Goal: Entertainment & Leisure: Consume media (video, audio)

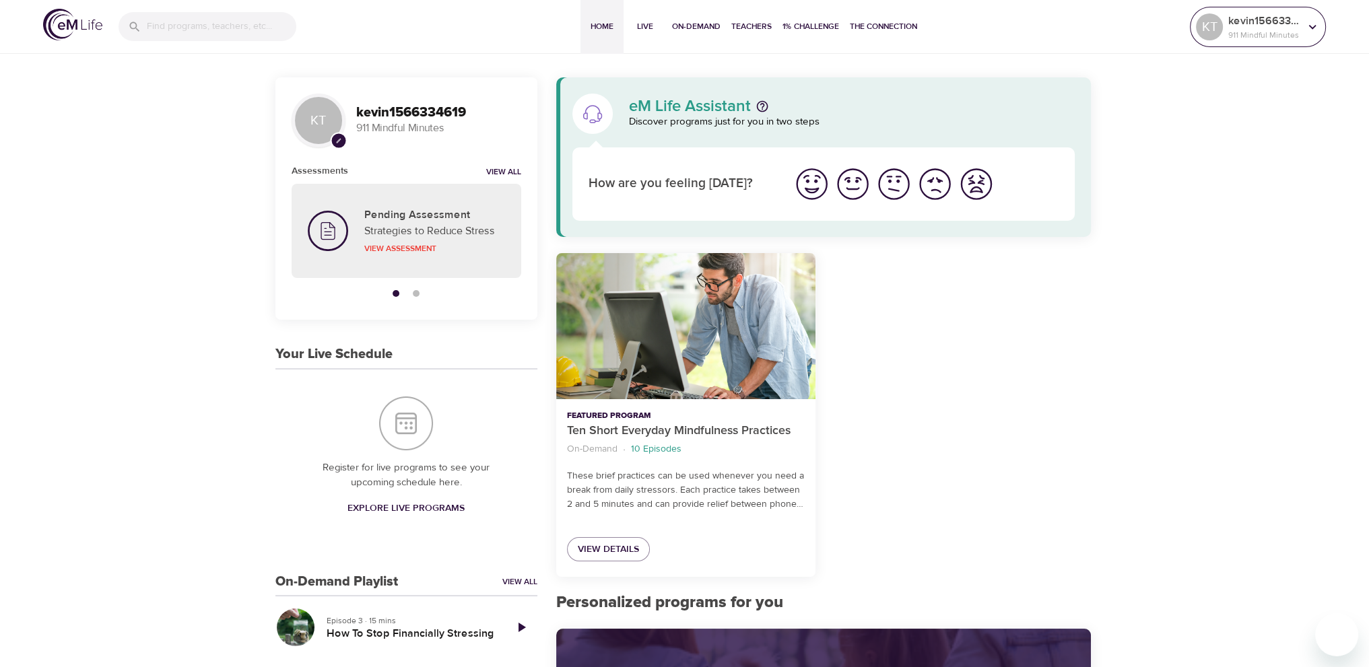
click at [1303, 32] on div at bounding box center [1313, 27] width 20 height 20
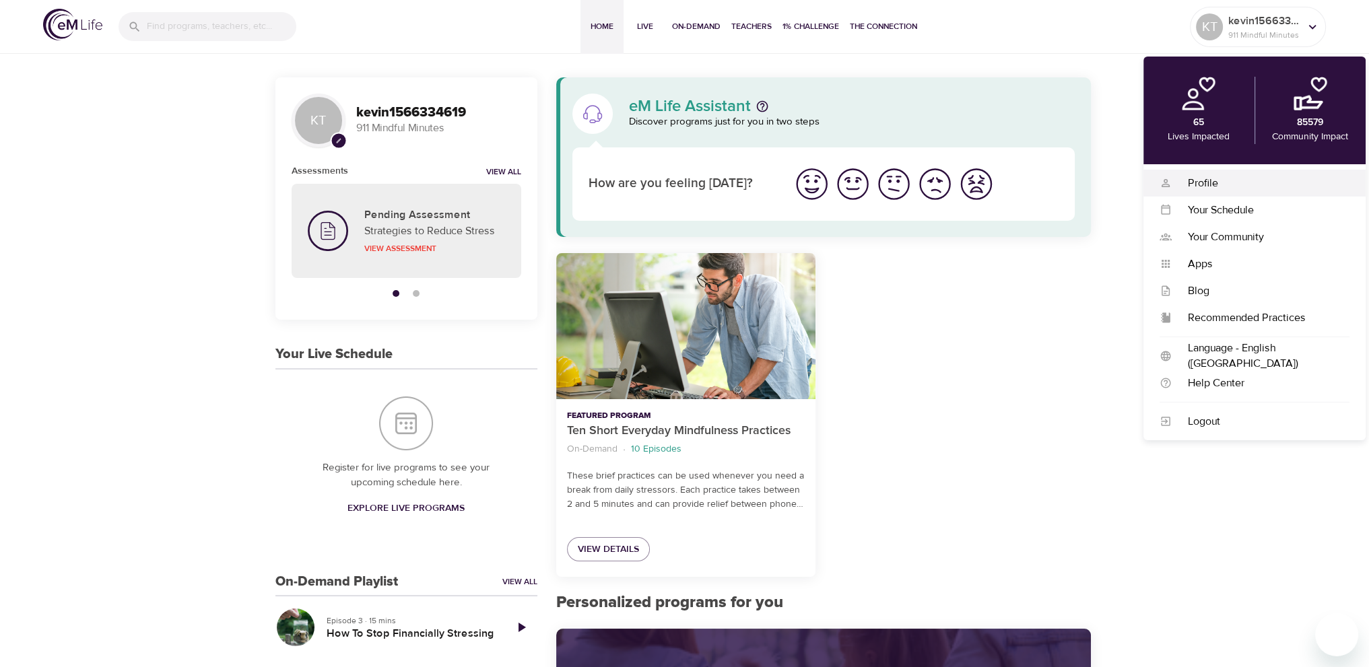
click at [1222, 183] on div "Profile" at bounding box center [1261, 183] width 178 height 15
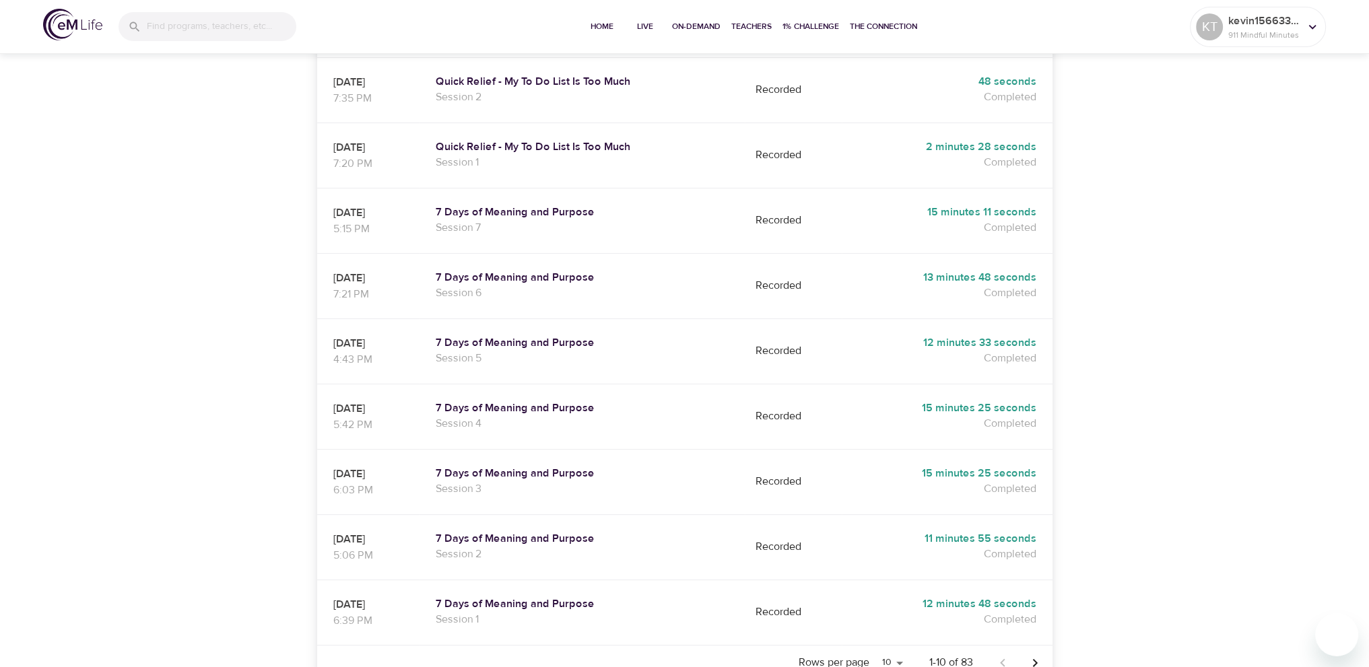
scroll to position [484, 0]
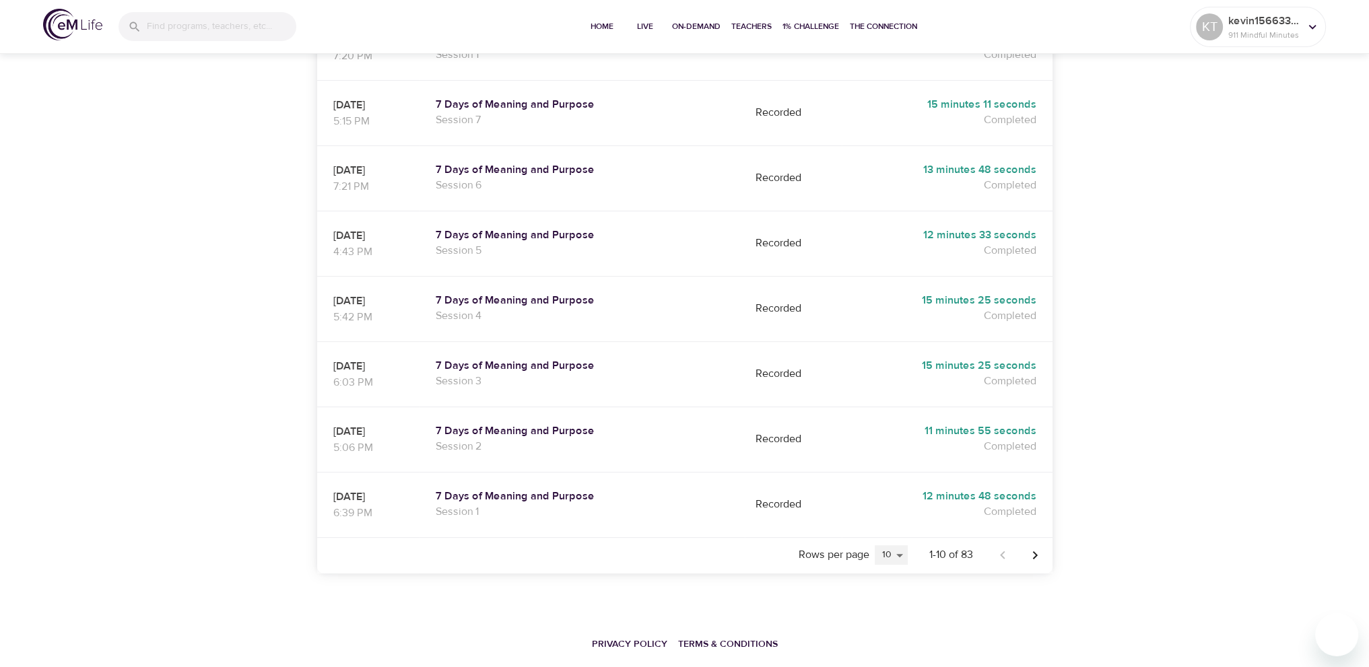
click at [890, 546] on select "5 10 25 20" at bounding box center [891, 556] width 33 height 20
select select "25"
click at [875, 546] on select "5 10 25 20" at bounding box center [891, 556] width 33 height 20
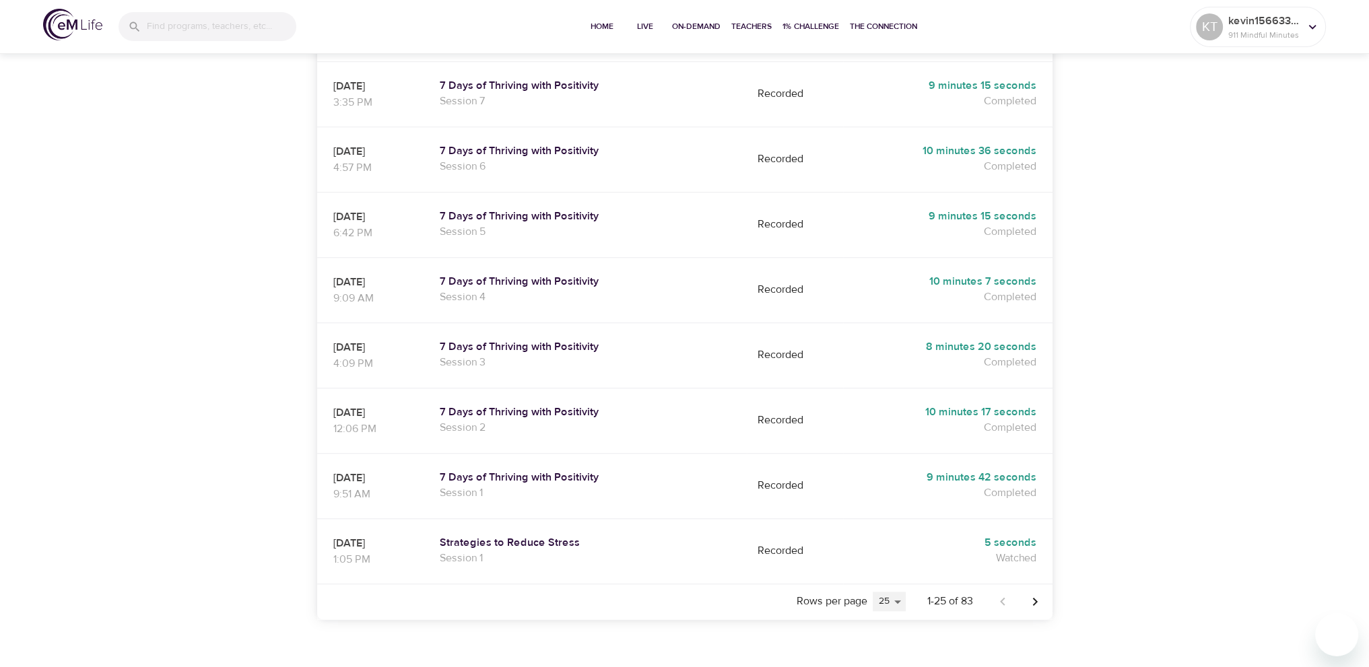
scroll to position [1427, 0]
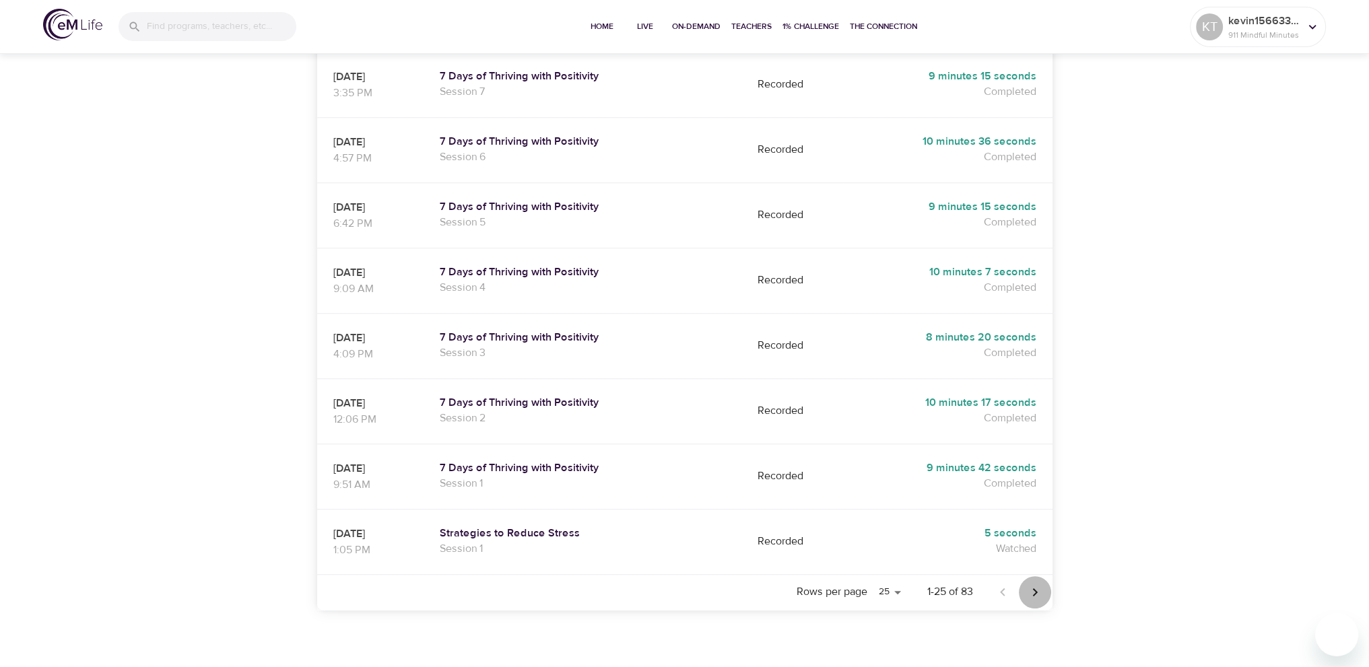
click at [1040, 585] on icon "Next page" at bounding box center [1035, 593] width 16 height 16
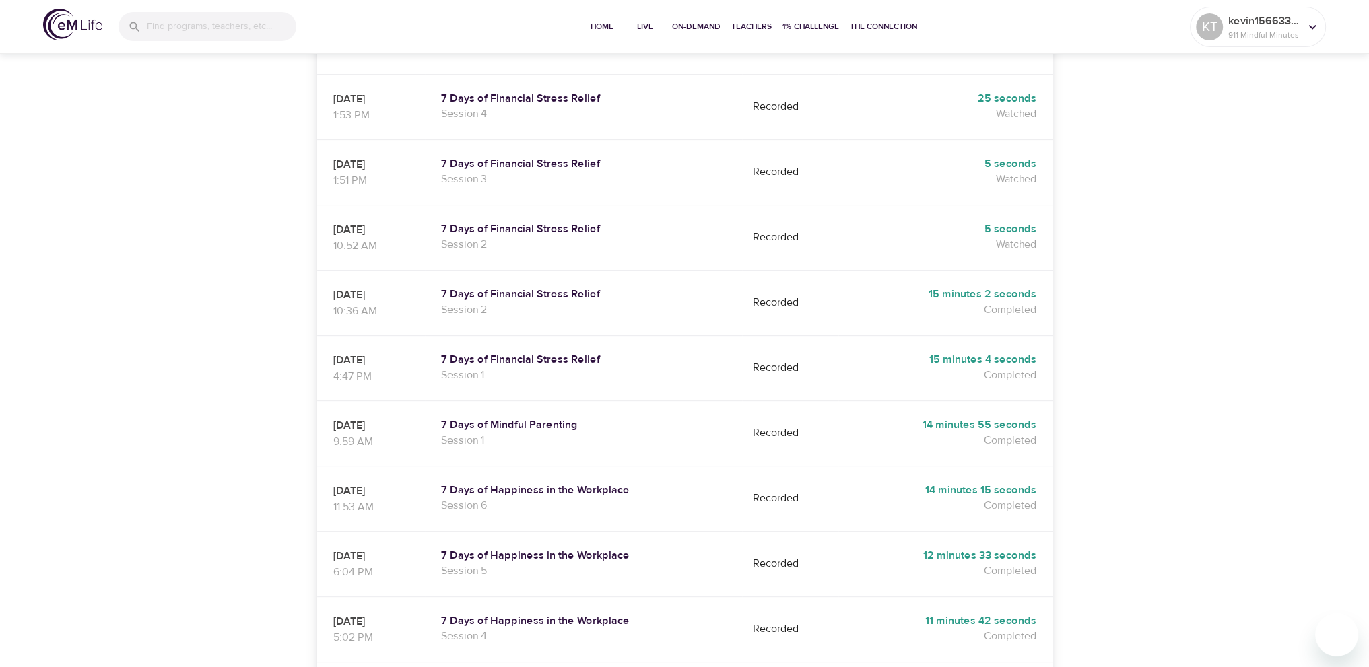
scroll to position [619, 0]
drag, startPoint x: 407, startPoint y: 71, endPoint x: 383, endPoint y: 90, distance: 30.3
click at [363, 93] on p "[DATE]" at bounding box center [371, 101] width 76 height 16
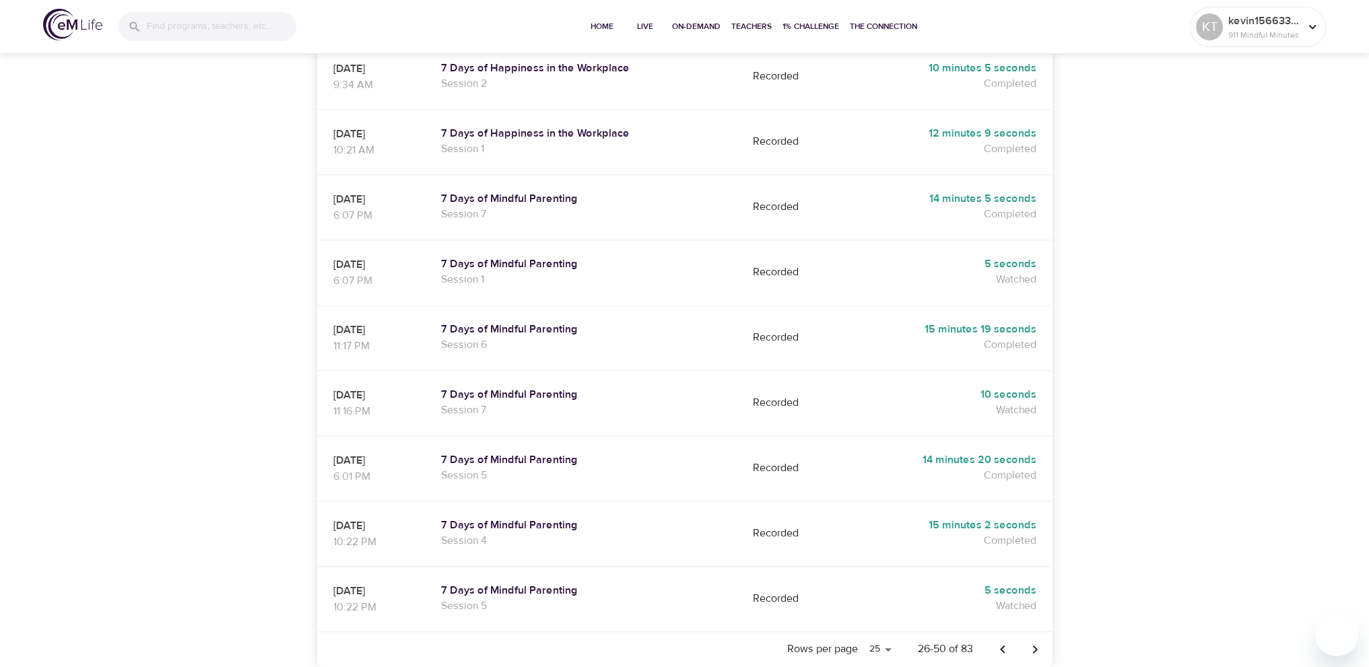
scroll to position [1462, 0]
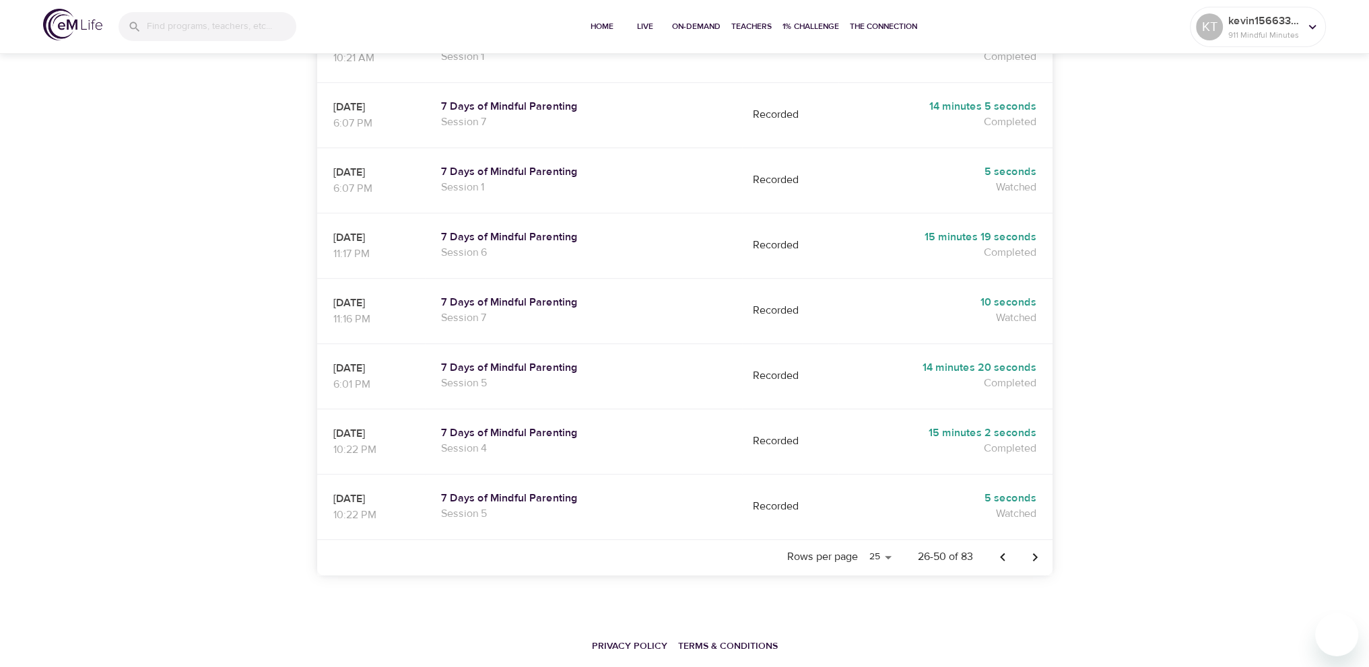
click at [1003, 553] on icon "Previous page" at bounding box center [1002, 557] width 5 height 8
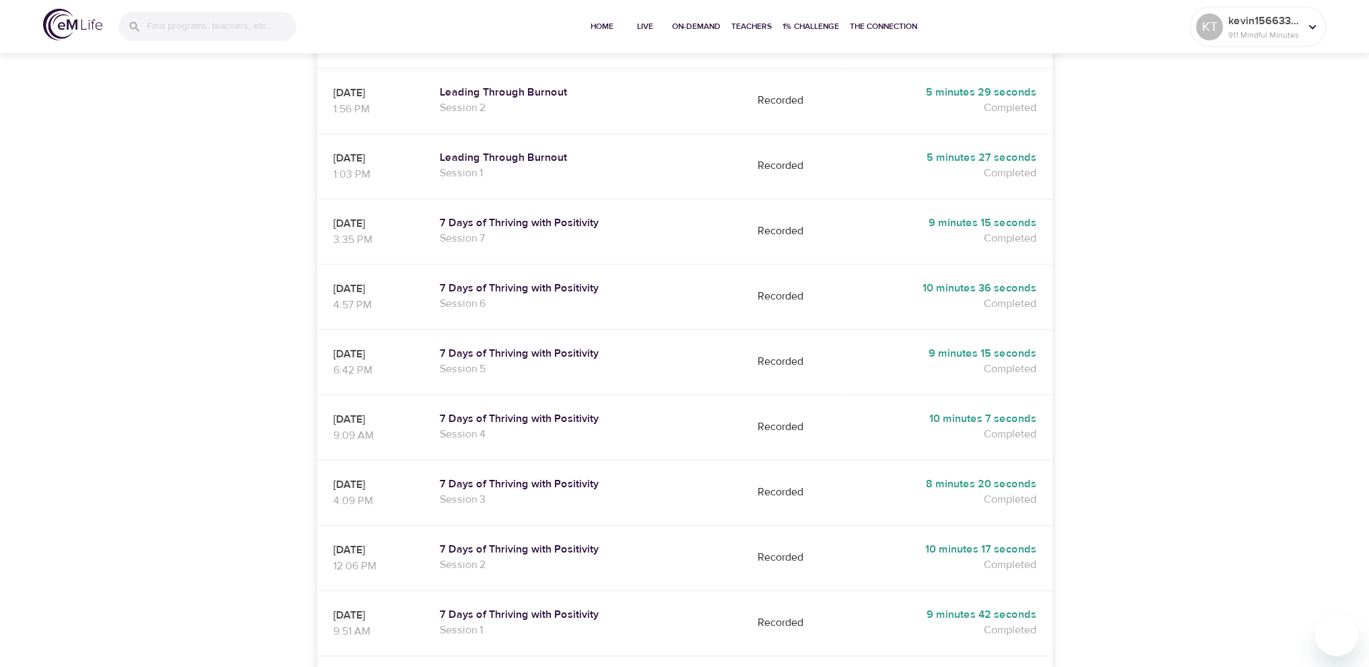
scroll to position [1260, 0]
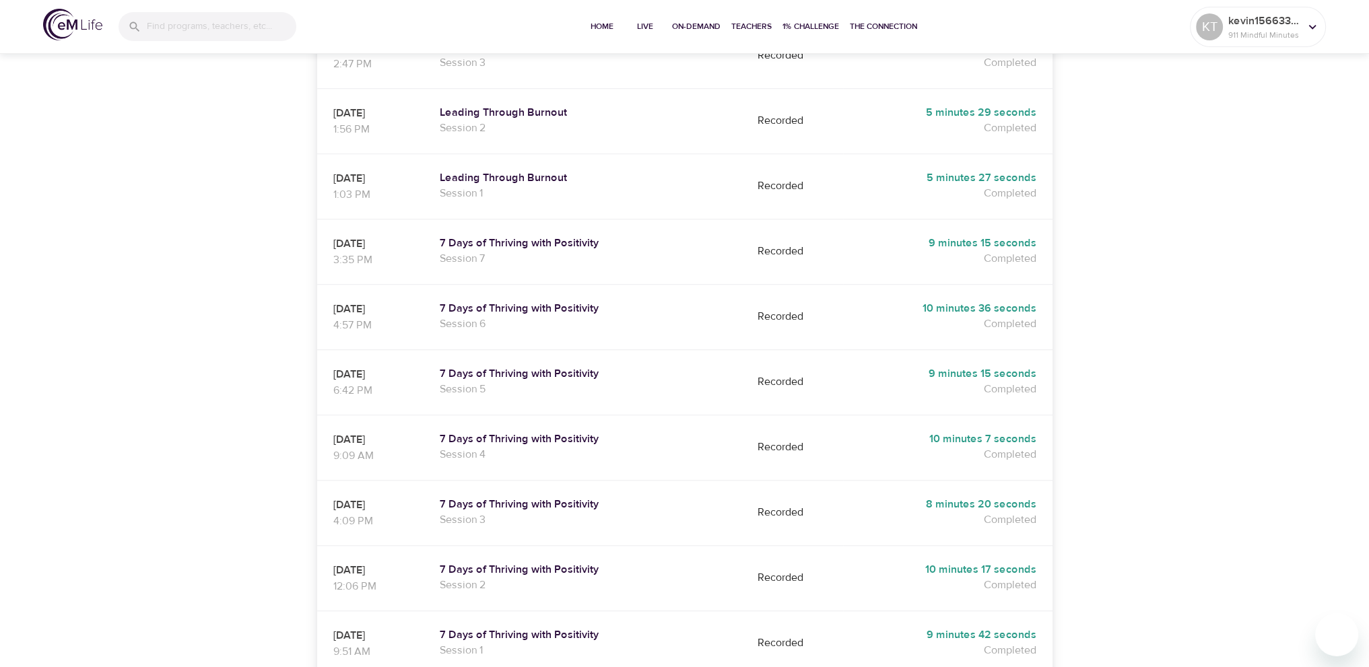
drag, startPoint x: 402, startPoint y: 144, endPoint x: 367, endPoint y: 146, distance: 35.1
click at [367, 170] on p "[DATE]" at bounding box center [370, 178] width 74 height 16
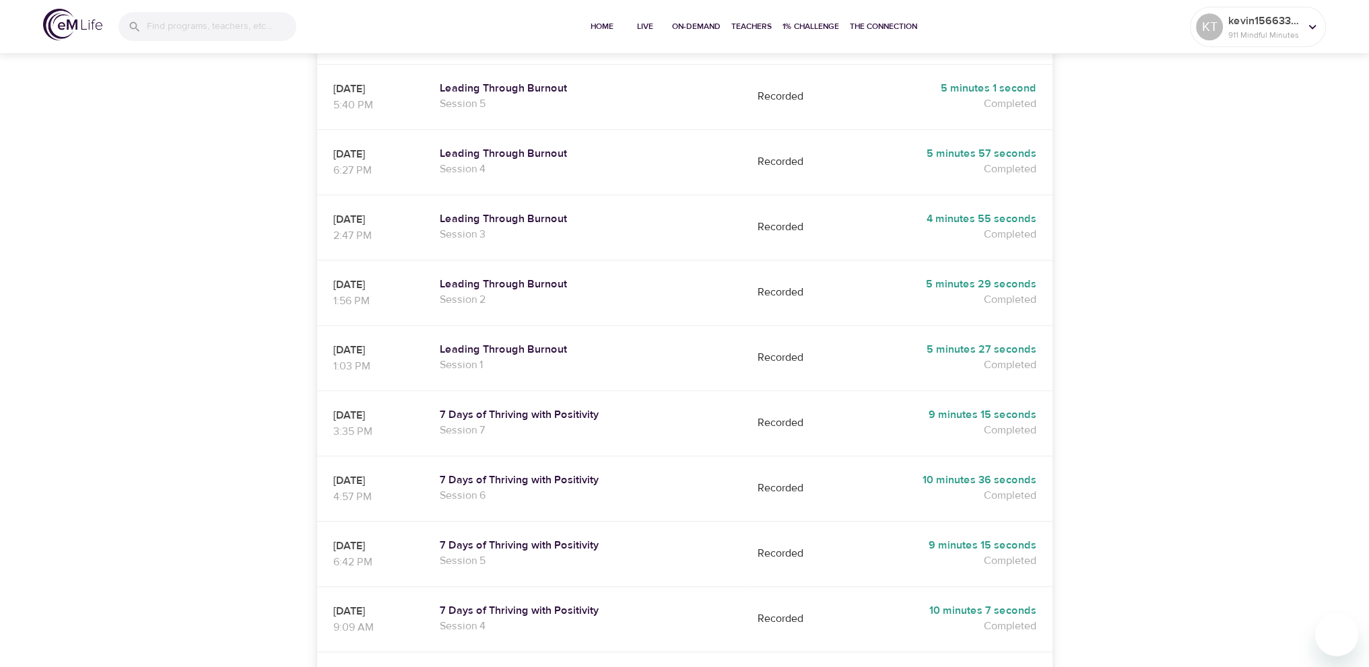
scroll to position [923, 0]
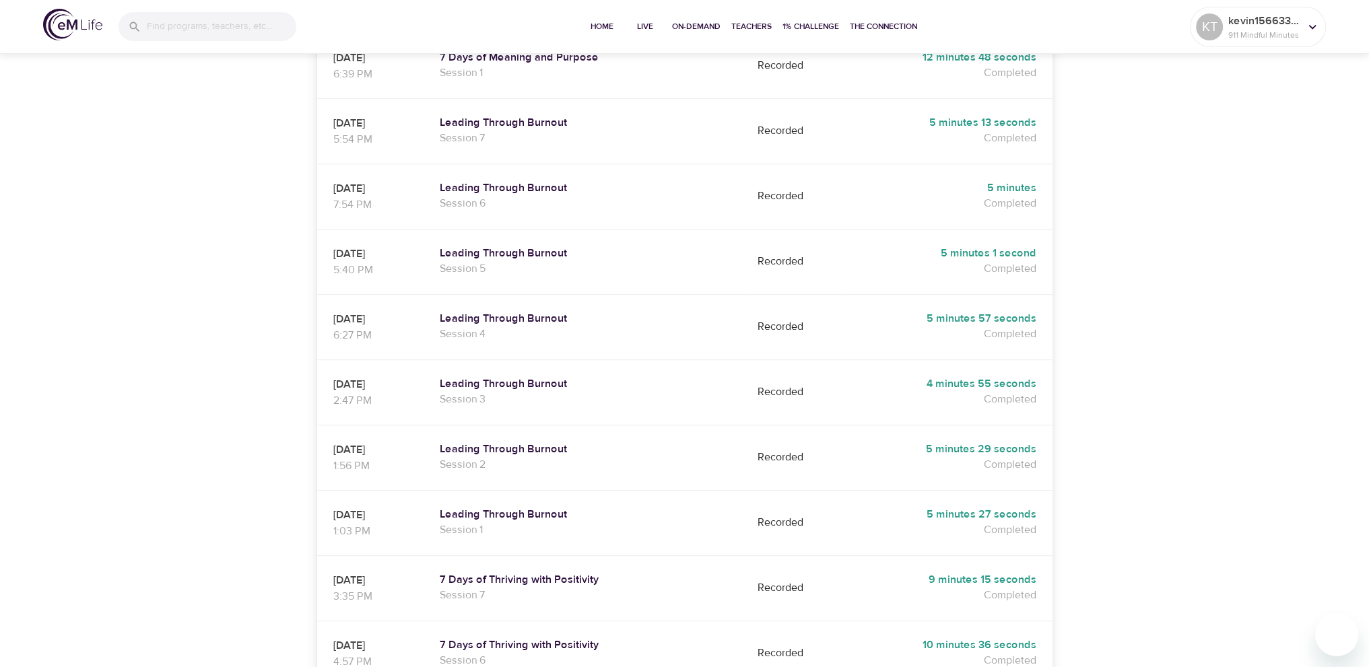
drag, startPoint x: 393, startPoint y: 153, endPoint x: 360, endPoint y: 154, distance: 33.7
click at [360, 181] on p "[DATE]" at bounding box center [370, 189] width 74 height 16
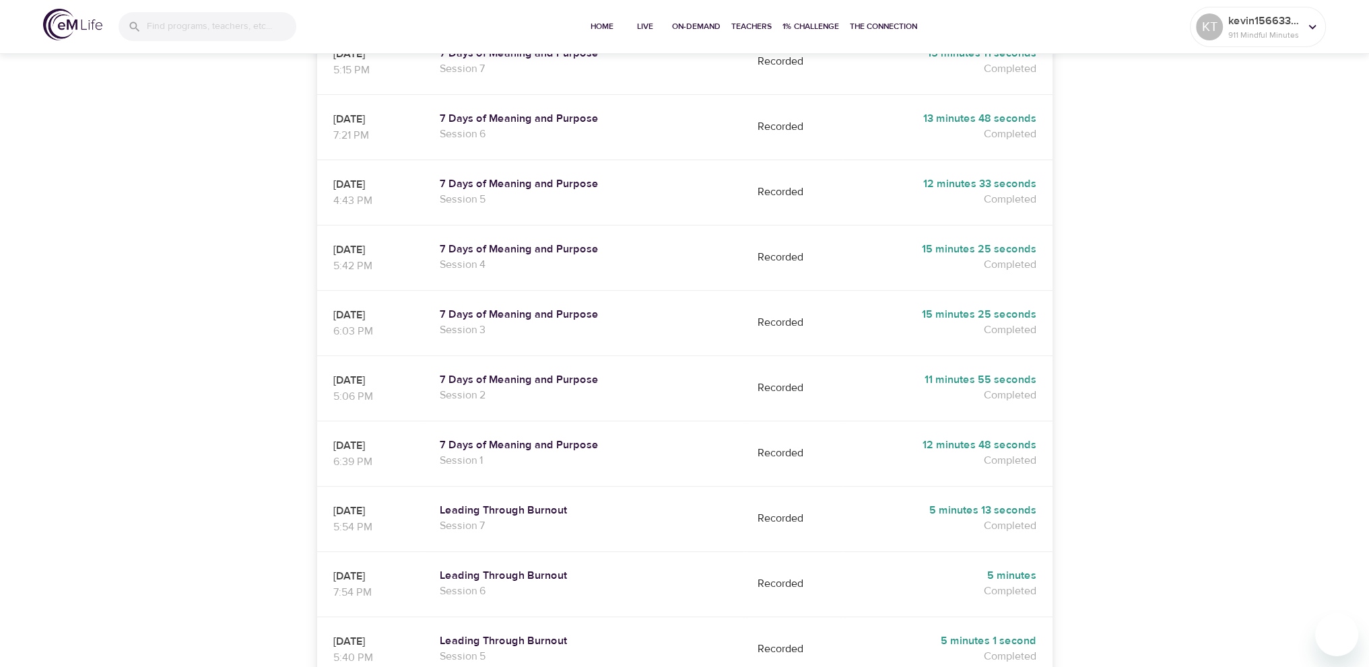
scroll to position [519, 0]
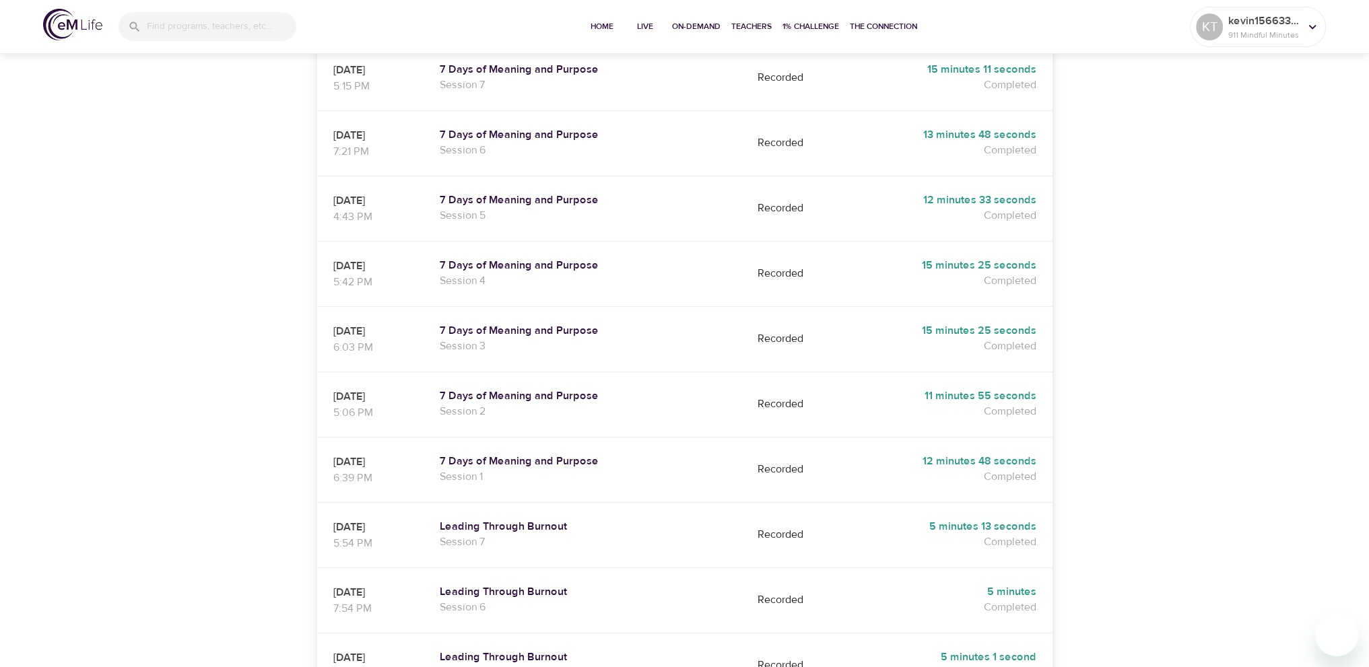
drag, startPoint x: 398, startPoint y: 230, endPoint x: 369, endPoint y: 233, distance: 29.1
click at [369, 258] on p "[DATE]" at bounding box center [370, 266] width 74 height 16
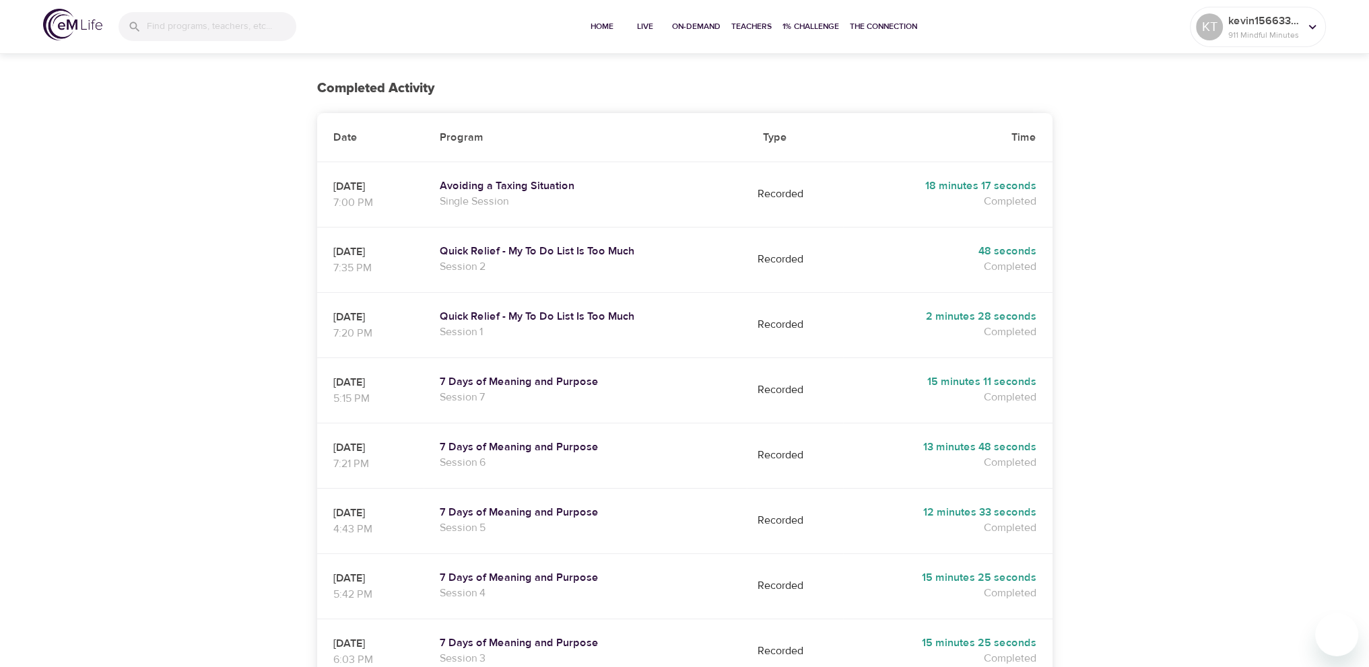
scroll to position [183, 0]
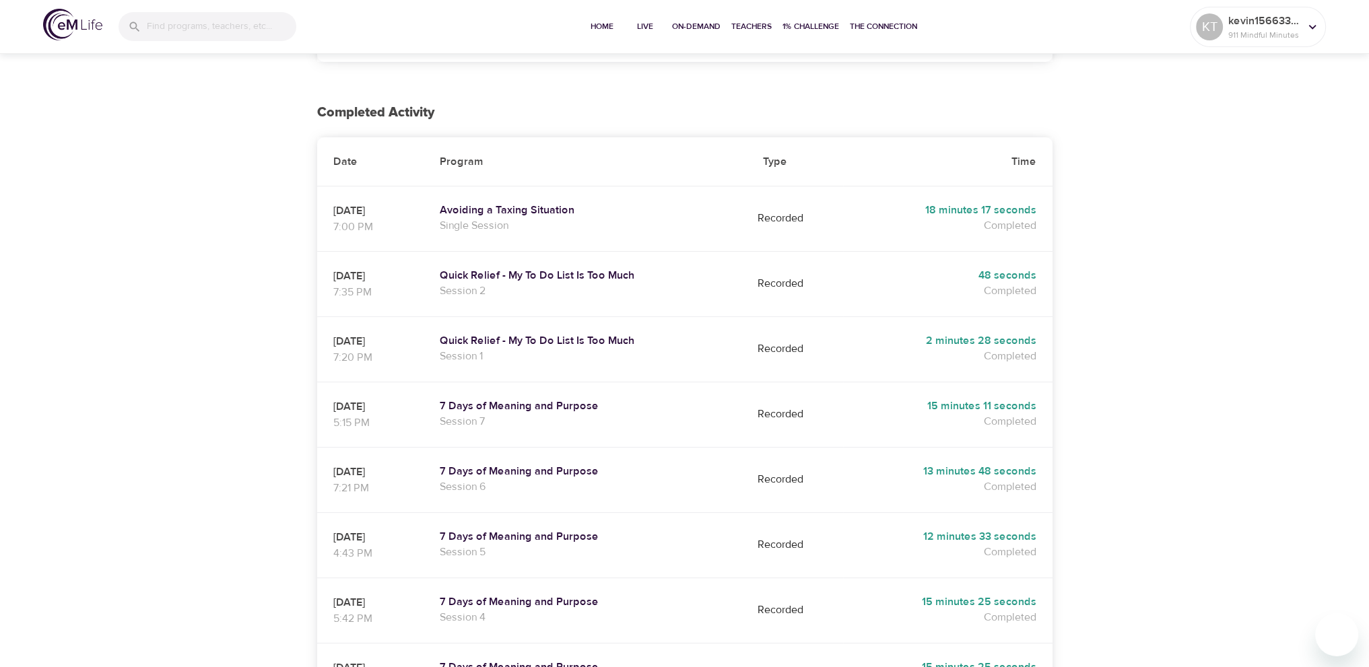
drag, startPoint x: 401, startPoint y: 441, endPoint x: 369, endPoint y: 441, distance: 32.3
click at [369, 464] on p "[DATE]" at bounding box center [370, 472] width 74 height 16
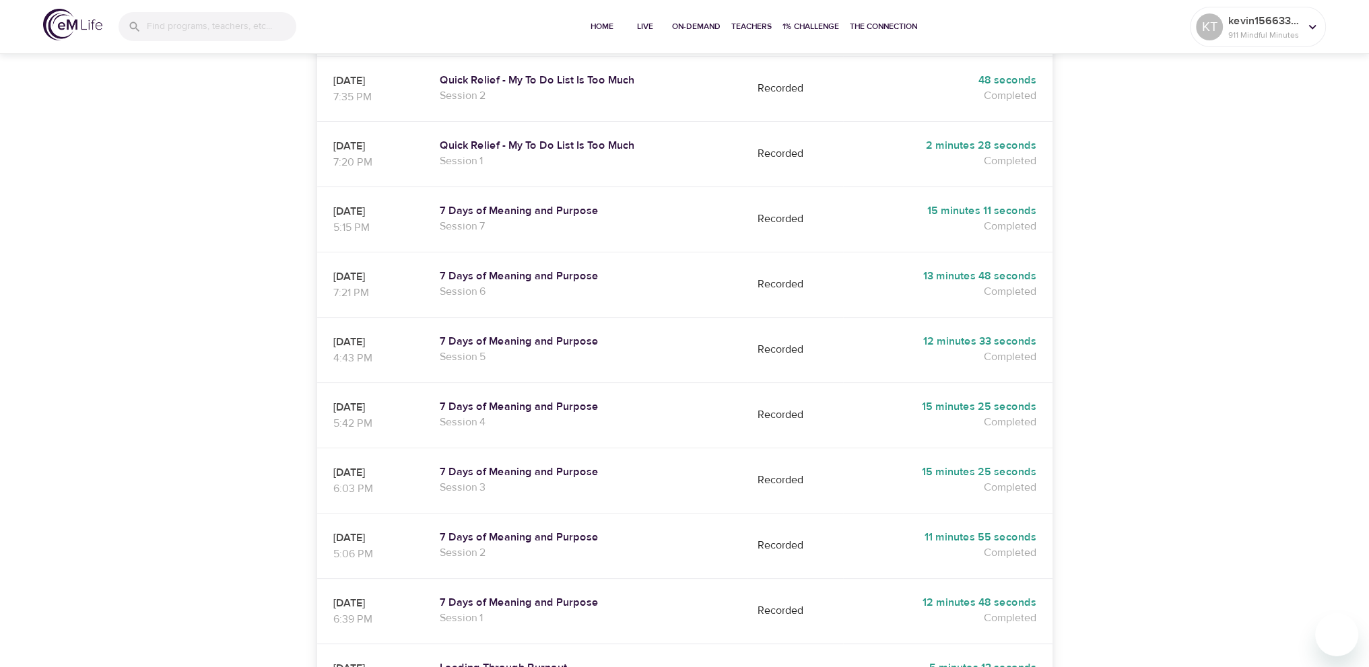
scroll to position [385, 0]
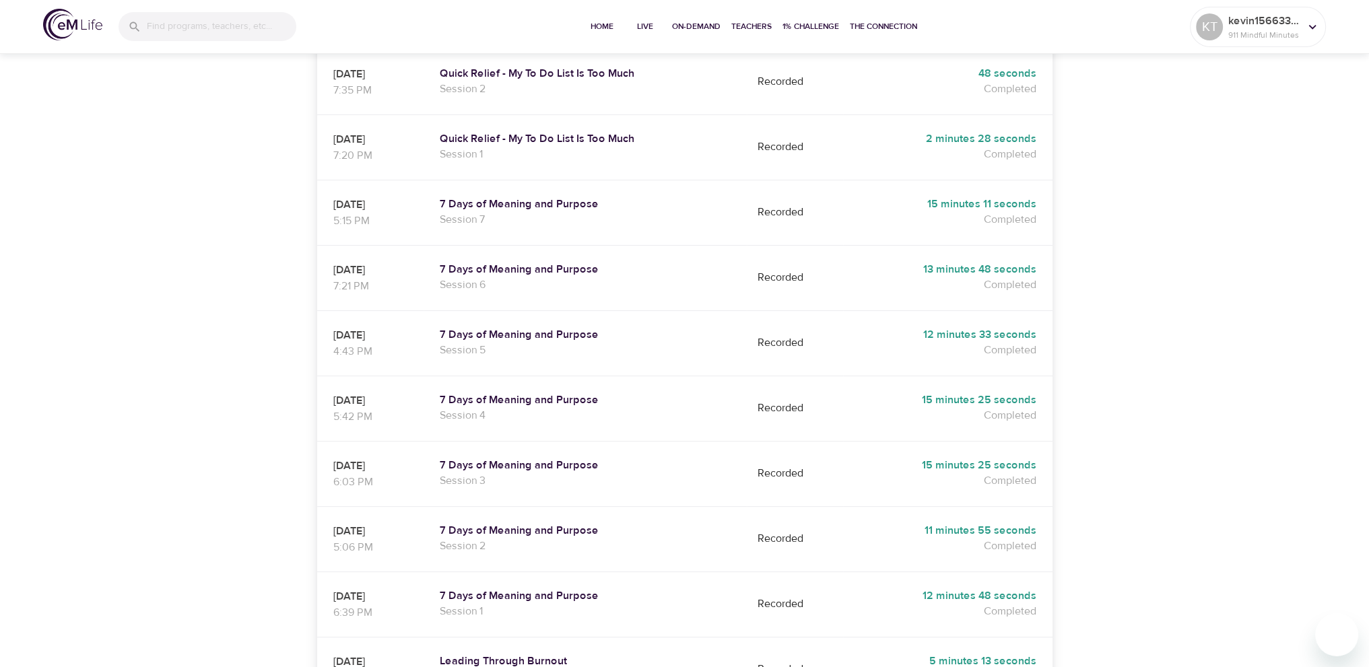
drag, startPoint x: 404, startPoint y: 564, endPoint x: 360, endPoint y: 563, distance: 44.5
click at [360, 589] on p "[DATE]" at bounding box center [370, 597] width 74 height 16
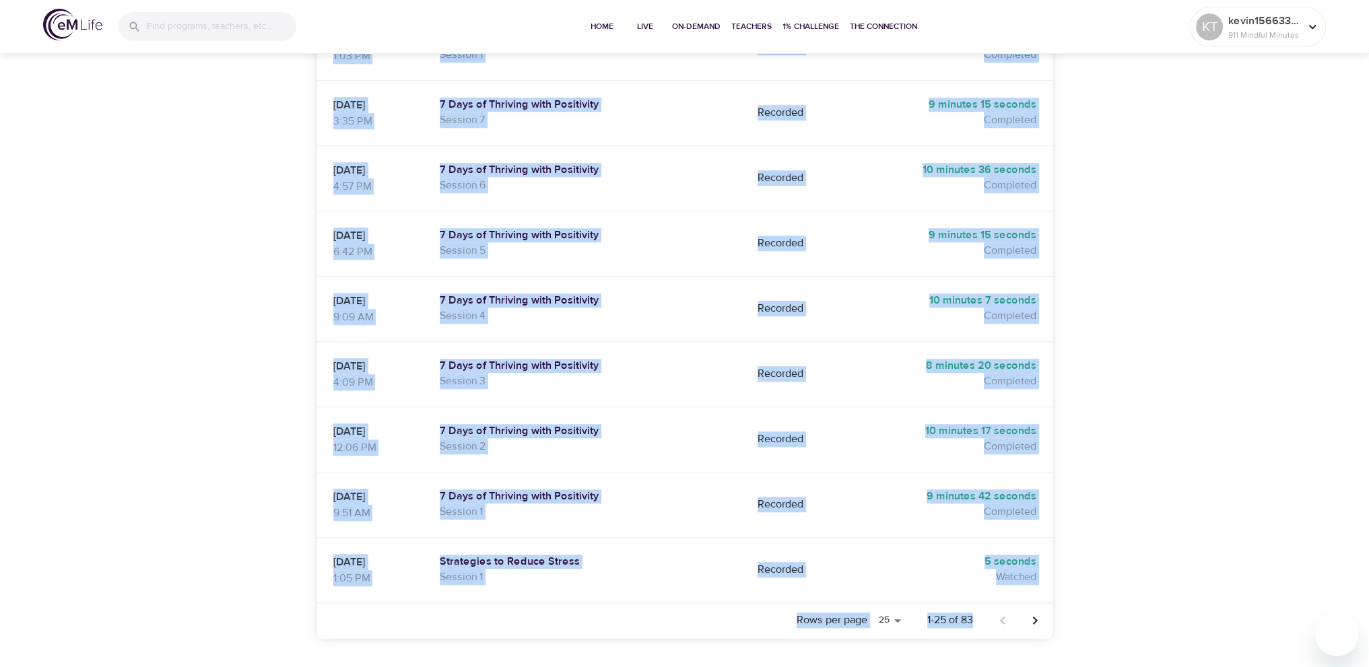
scroll to position [1462, 0]
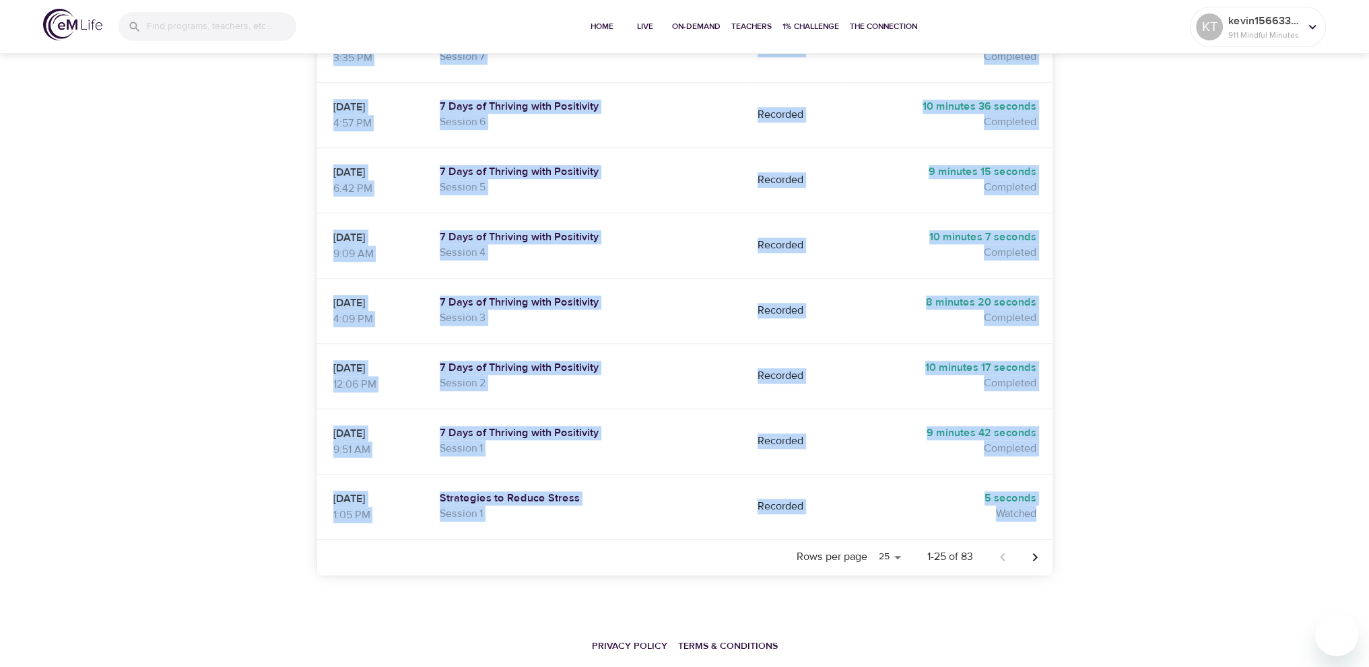
drag, startPoint x: 333, startPoint y: 241, endPoint x: 1050, endPoint y: 486, distance: 757.4
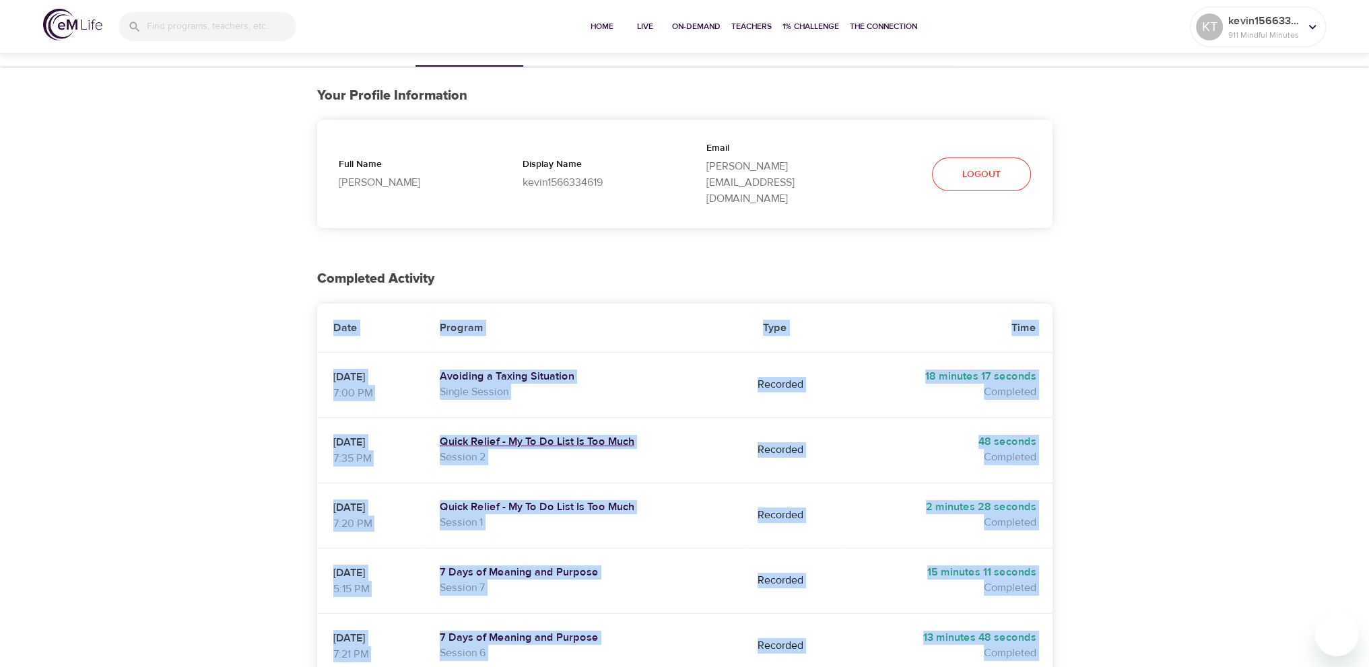
scroll to position [0, 0]
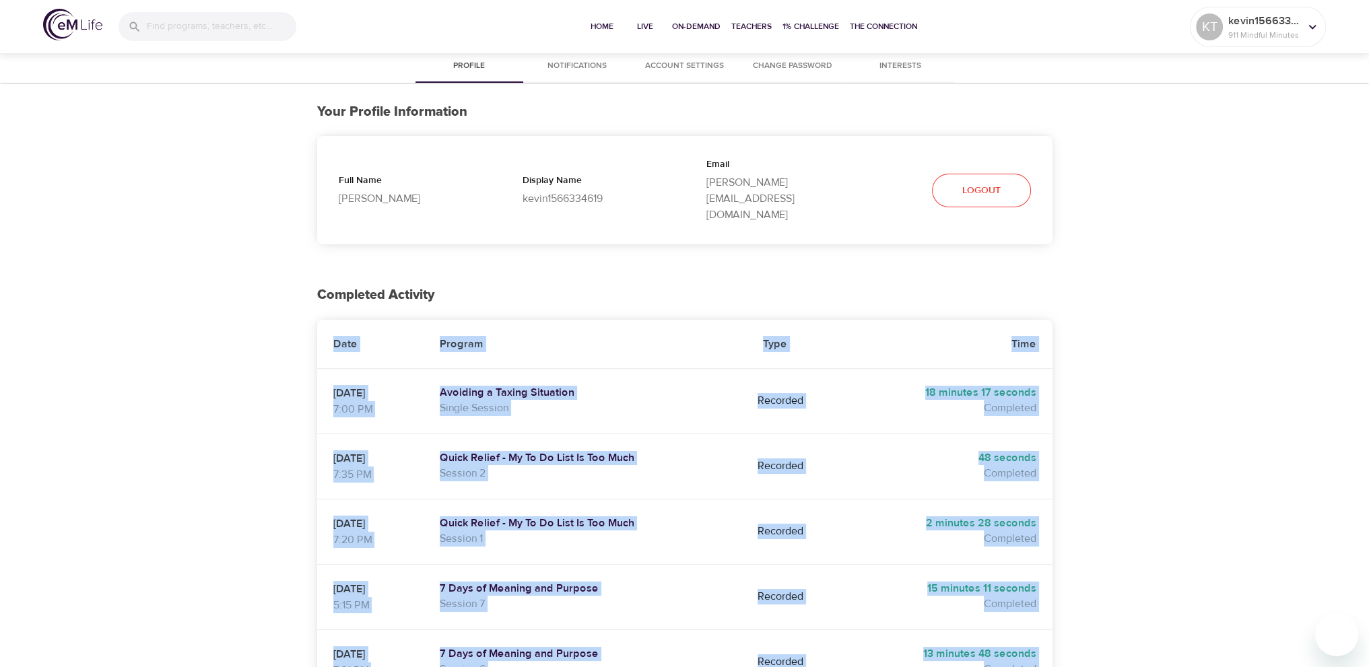
copy table "Date Program Type Time [DATE] 7:00 PM Avoiding a Taxing Situation Single Sessio…"
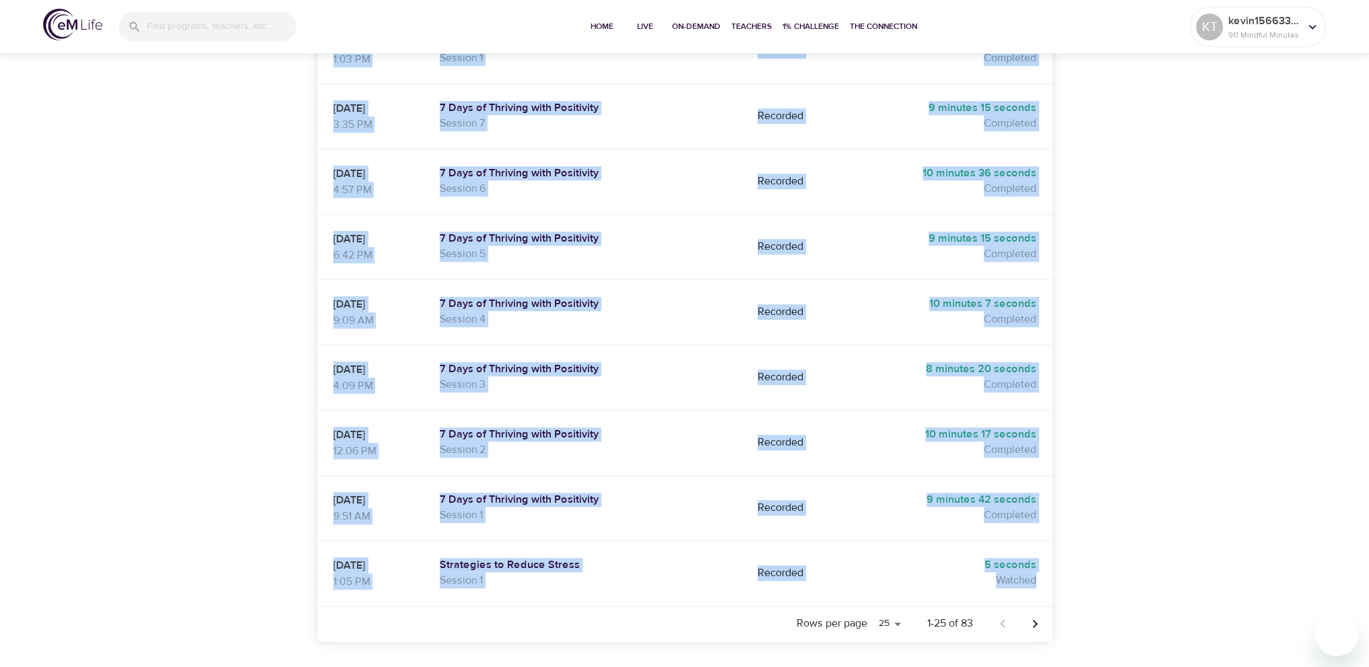
scroll to position [1462, 0]
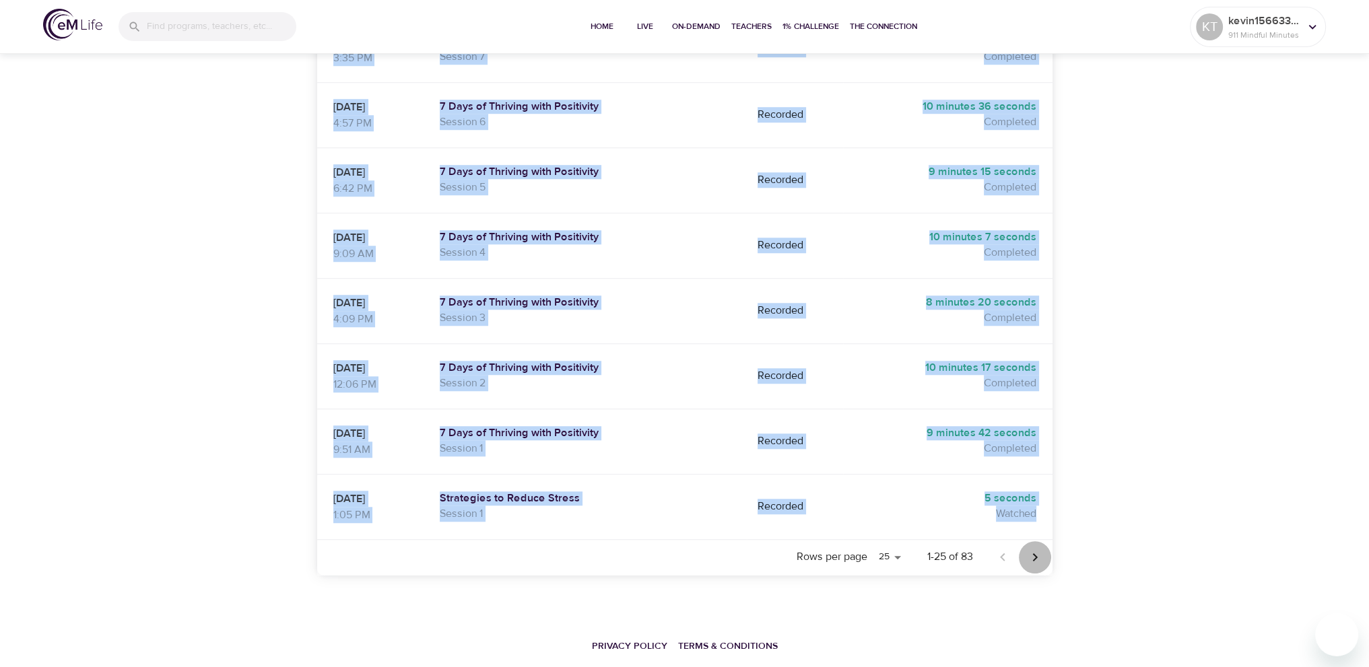
click at [1038, 550] on icon "Next page" at bounding box center [1035, 558] width 16 height 16
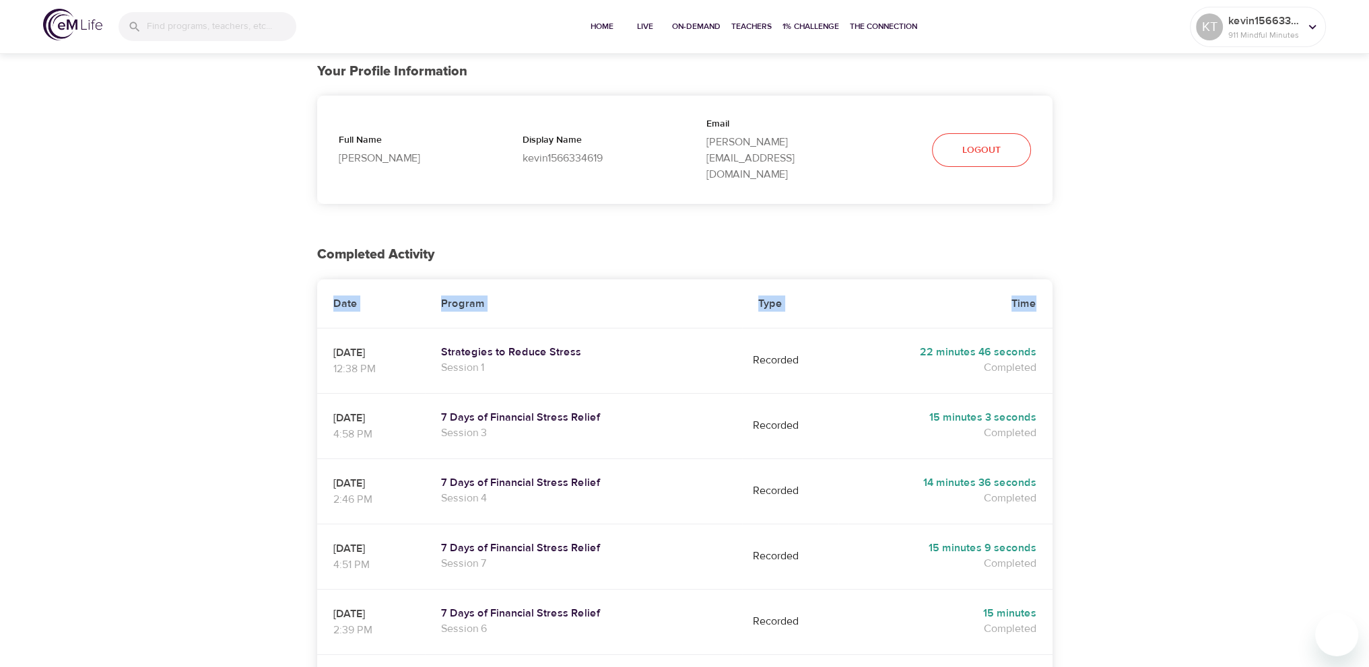
scroll to position [0, 0]
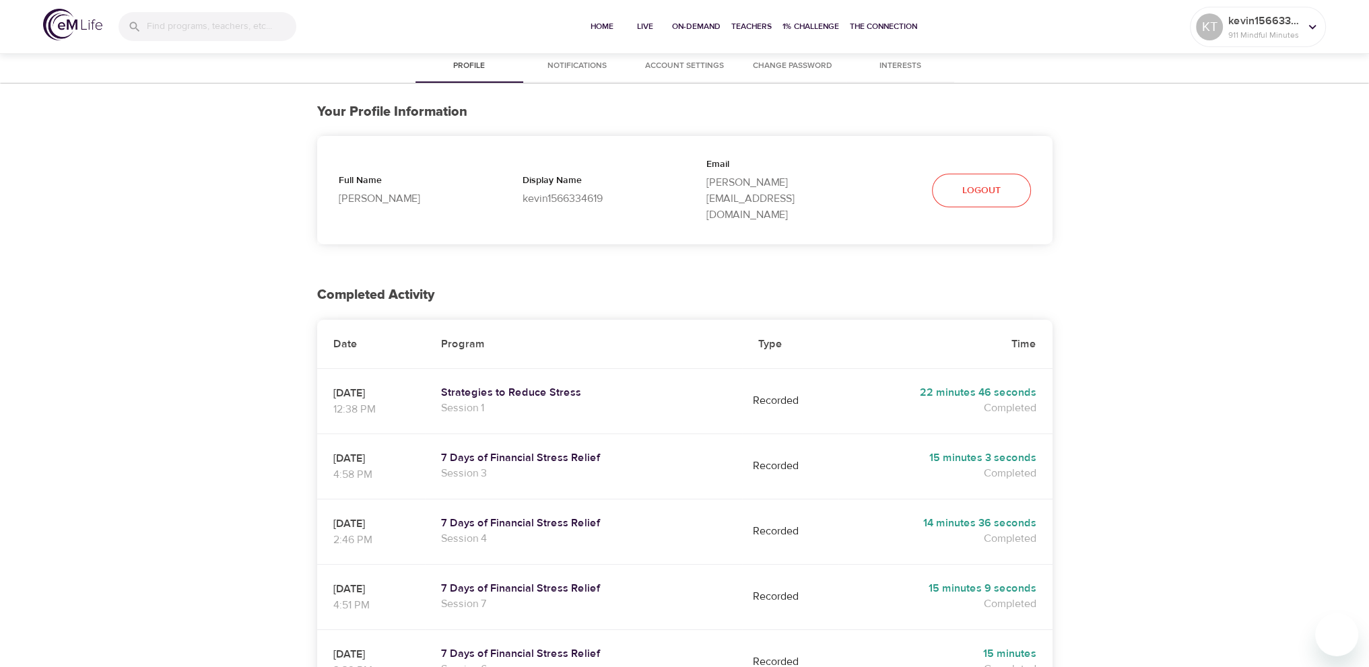
click at [418, 392] on td "[DATE] 12:38 PM" at bounding box center [371, 400] width 108 height 65
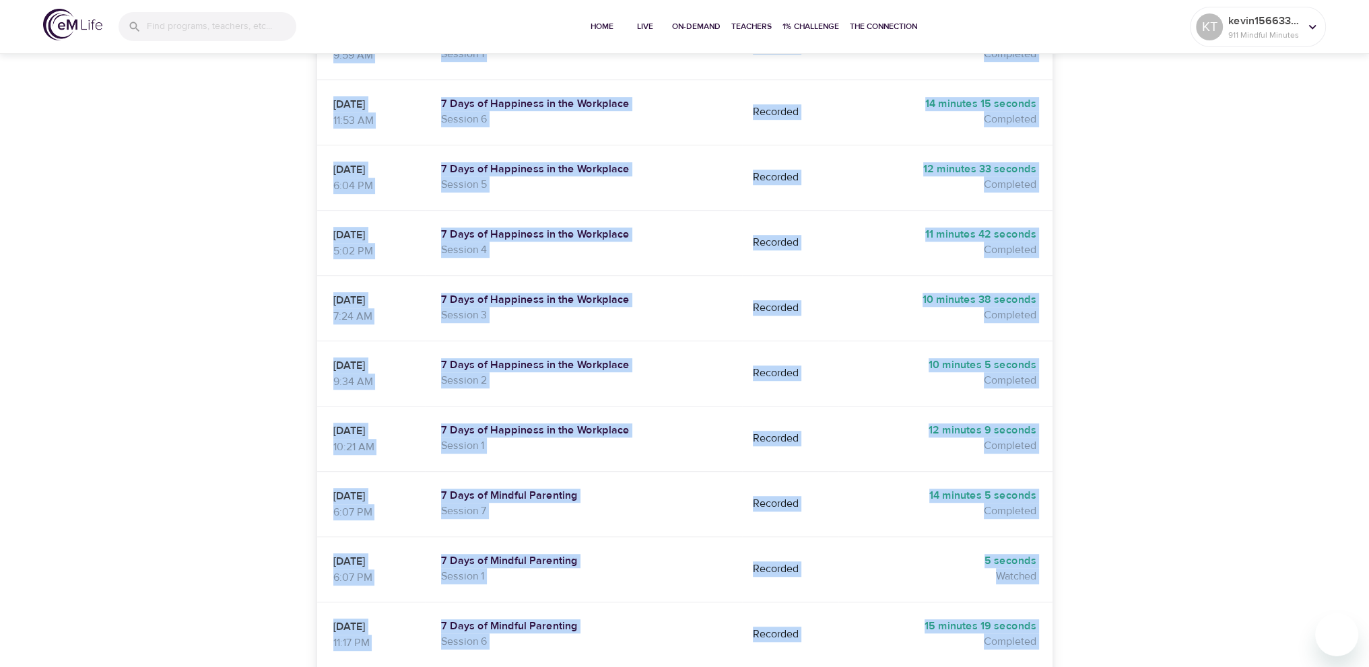
scroll to position [1431, 0]
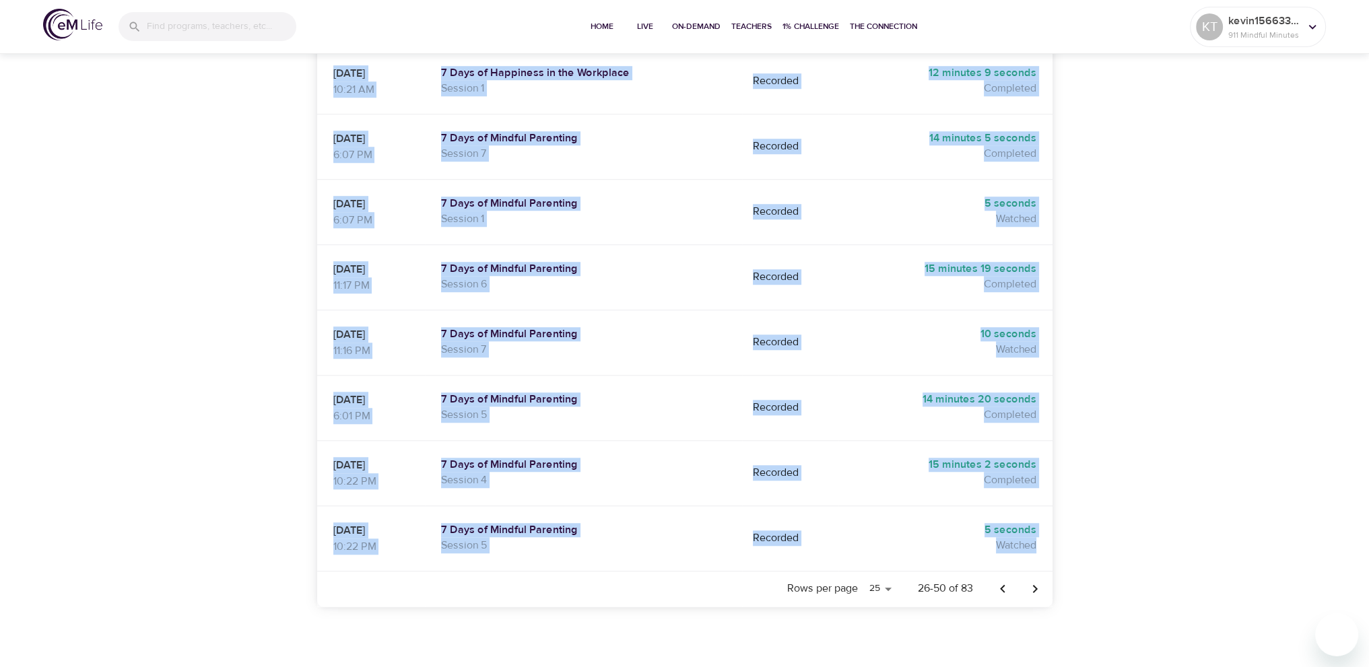
drag, startPoint x: 334, startPoint y: 362, endPoint x: 1037, endPoint y: 511, distance: 718.1
copy tbody "[DATE] 12:38 PM Strategies to Reduce Stress Session 1 Recorded 22 minutes 46 se…"
click at [1037, 581] on icon "Next page" at bounding box center [1035, 589] width 16 height 16
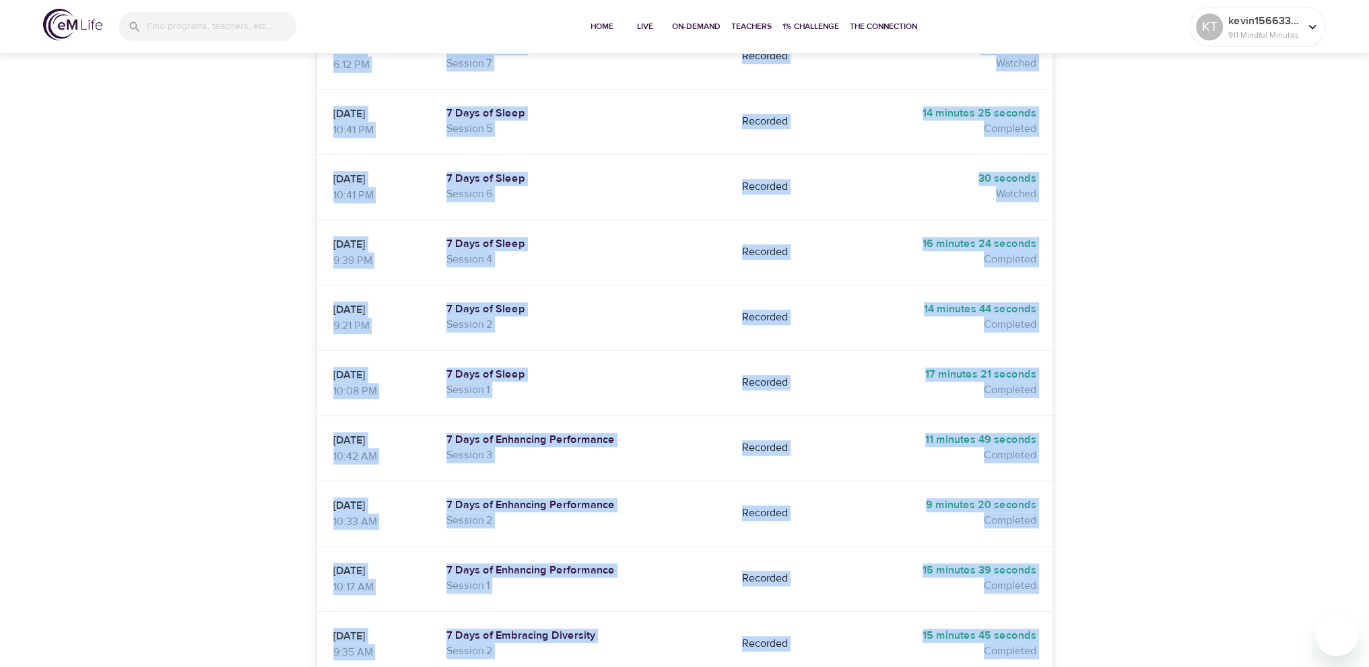
scroll to position [1462, 0]
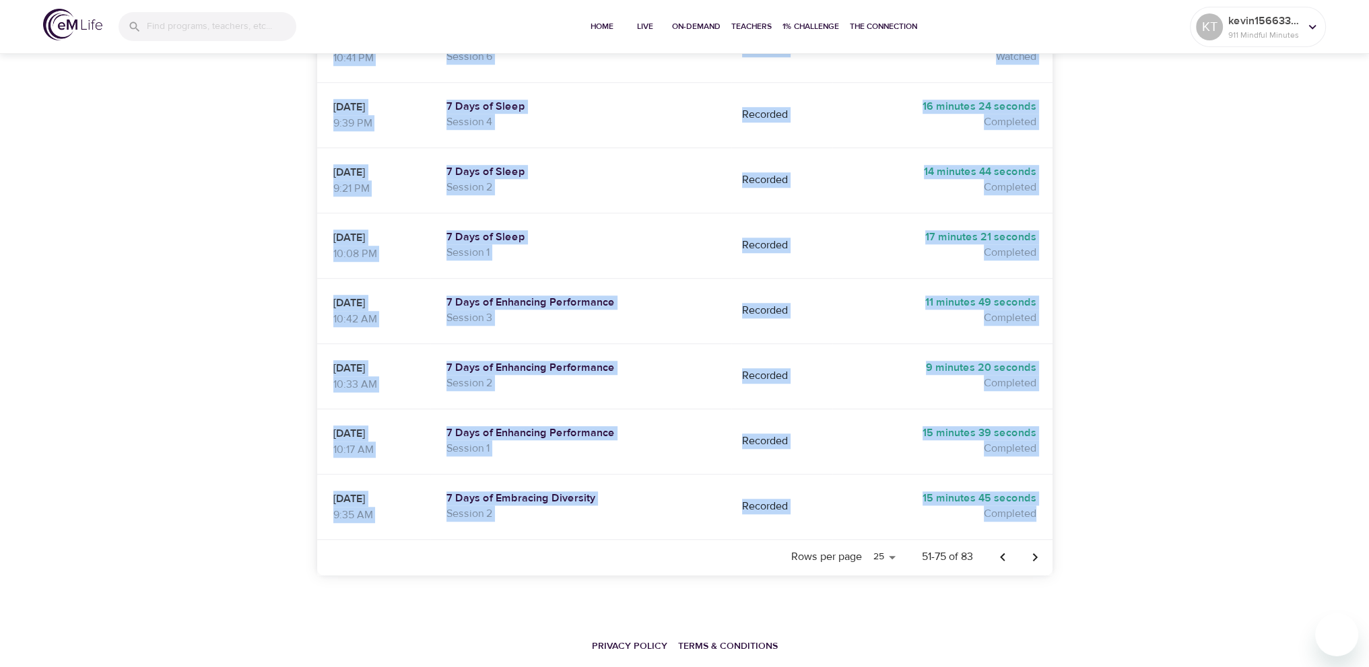
drag, startPoint x: 333, startPoint y: 365, endPoint x: 1035, endPoint y: 486, distance: 712.8
copy tbody "[DATE] 11:48 PM 7 Days of Mindful Parenting Session 3 Recorded 14 minutes 30 se…"
click at [1032, 550] on icon "Next page" at bounding box center [1035, 558] width 16 height 16
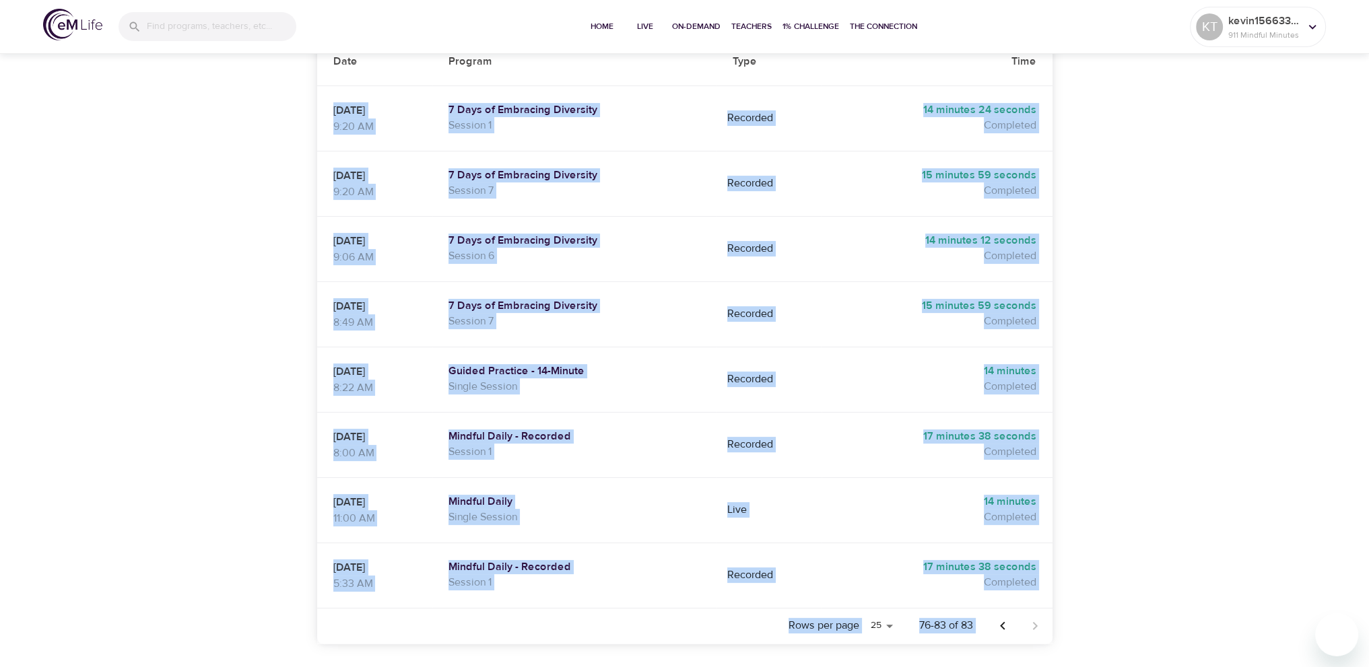
scroll to position [354, 0]
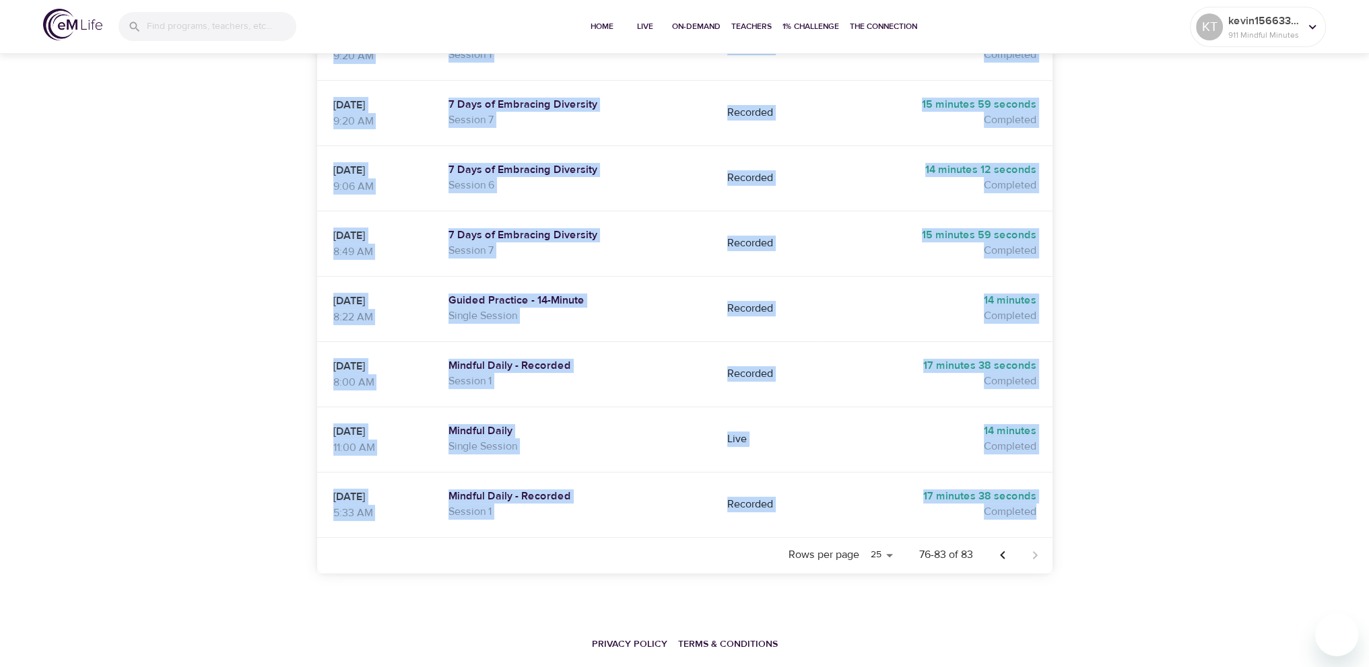
drag, startPoint x: 330, startPoint y: 361, endPoint x: 1035, endPoint y: 490, distance: 716.2
click at [1035, 490] on tbody "[DATE] 9:20 AM 7 Days of Embracing Diversity Session 1 Recorded 14 minutes 24 s…" at bounding box center [684, 276] width 735 height 523
copy tbody "[DATE] 9:20 AM 7 Days of Embracing Diversity Session 1 Recorded 14 minutes 24 s…"
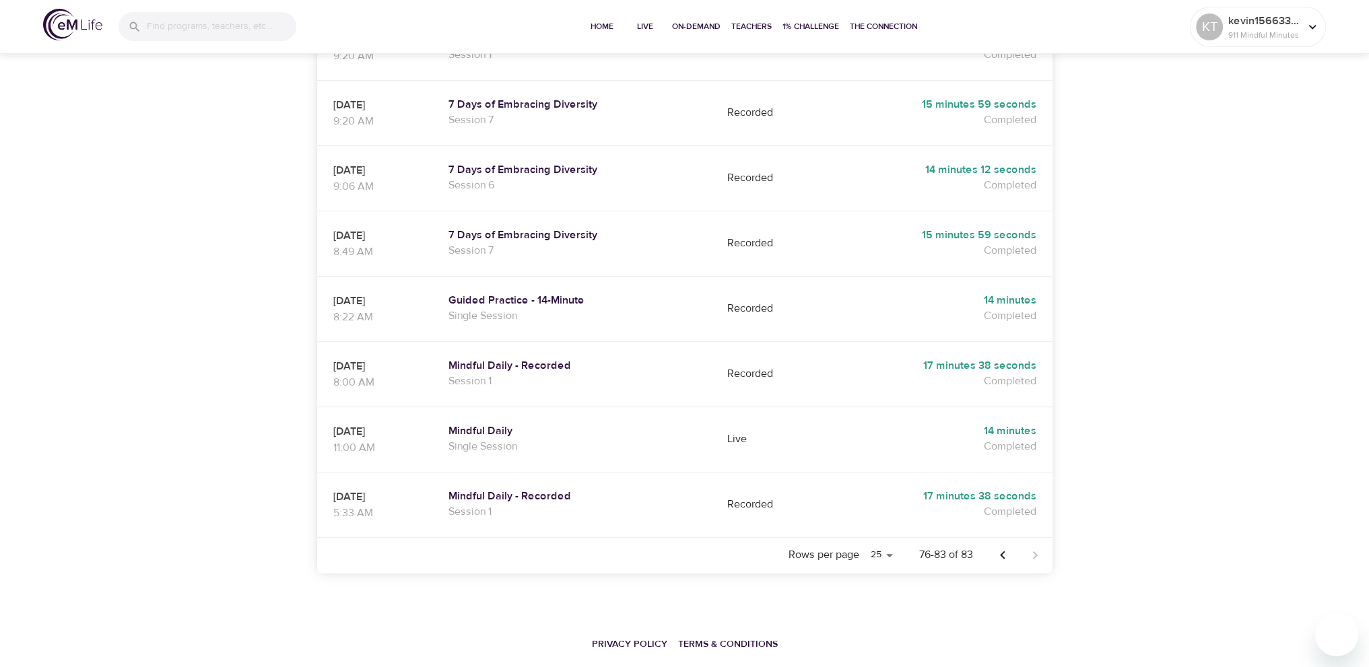
click at [1200, 469] on div "Profile Notifications Account Settings Change Password Interests Your Profile I…" at bounding box center [684, 199] width 1369 height 1004
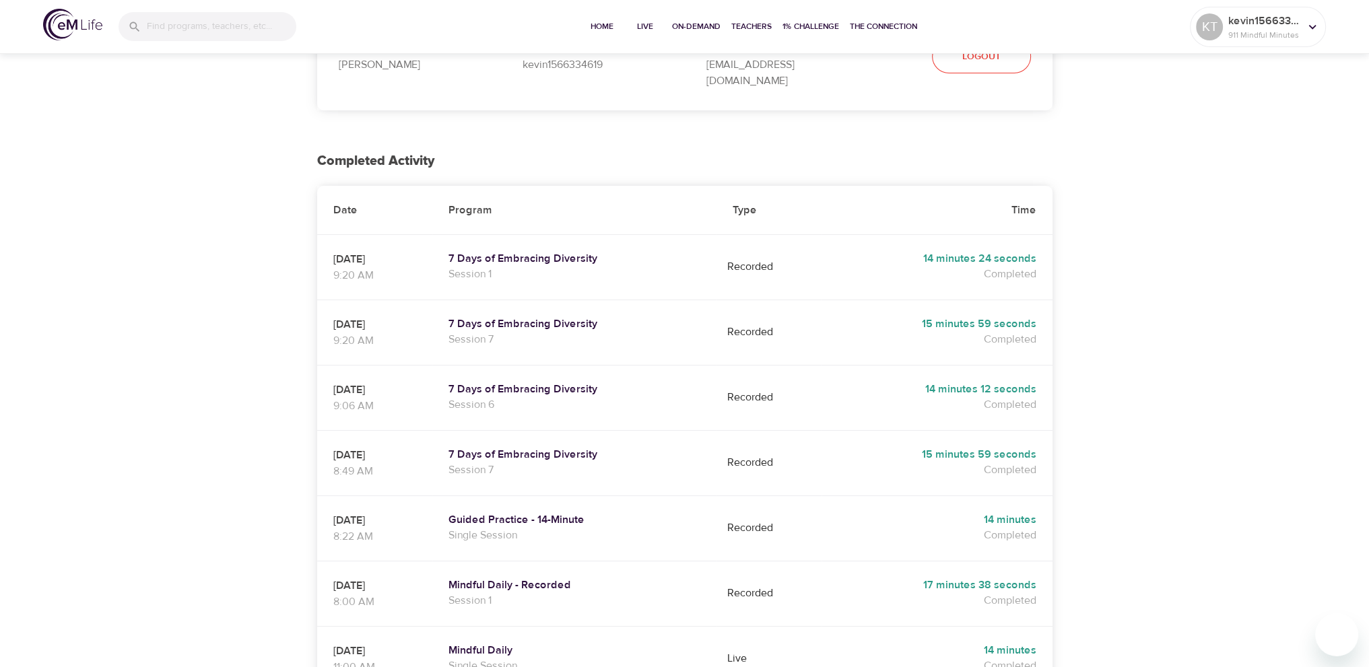
scroll to position [0, 0]
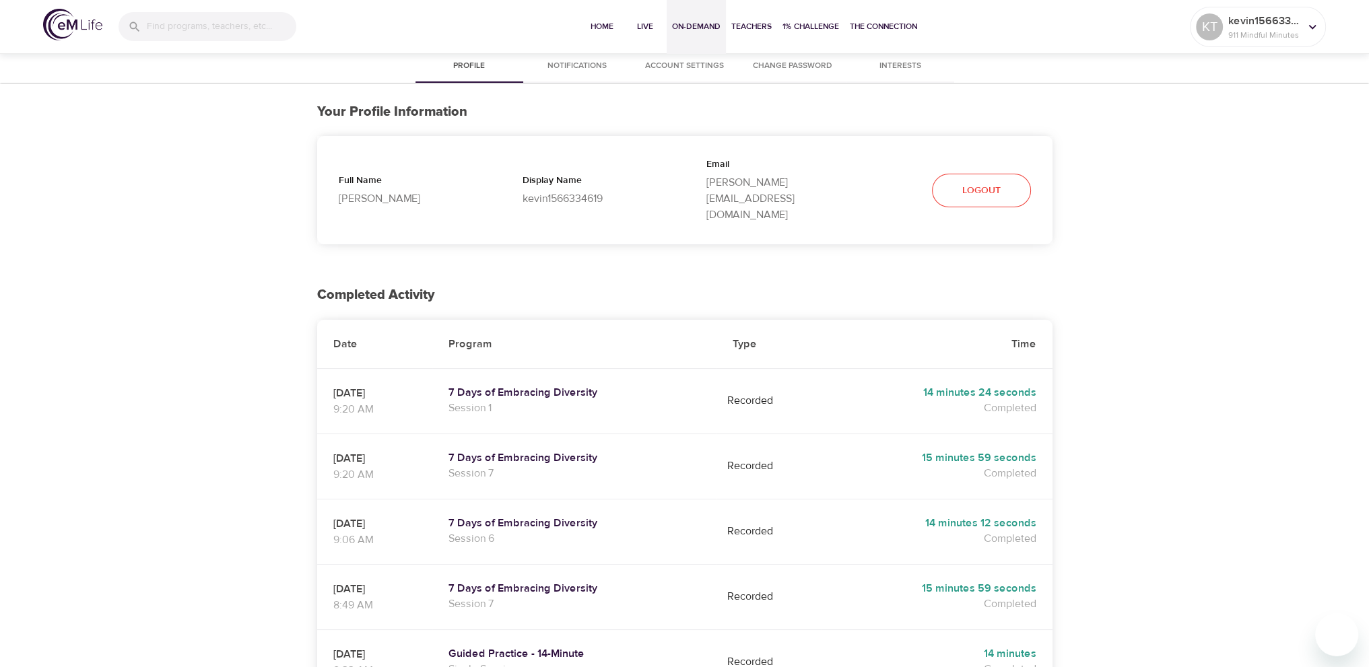
click at [688, 27] on span "On-Demand" at bounding box center [696, 27] width 48 height 14
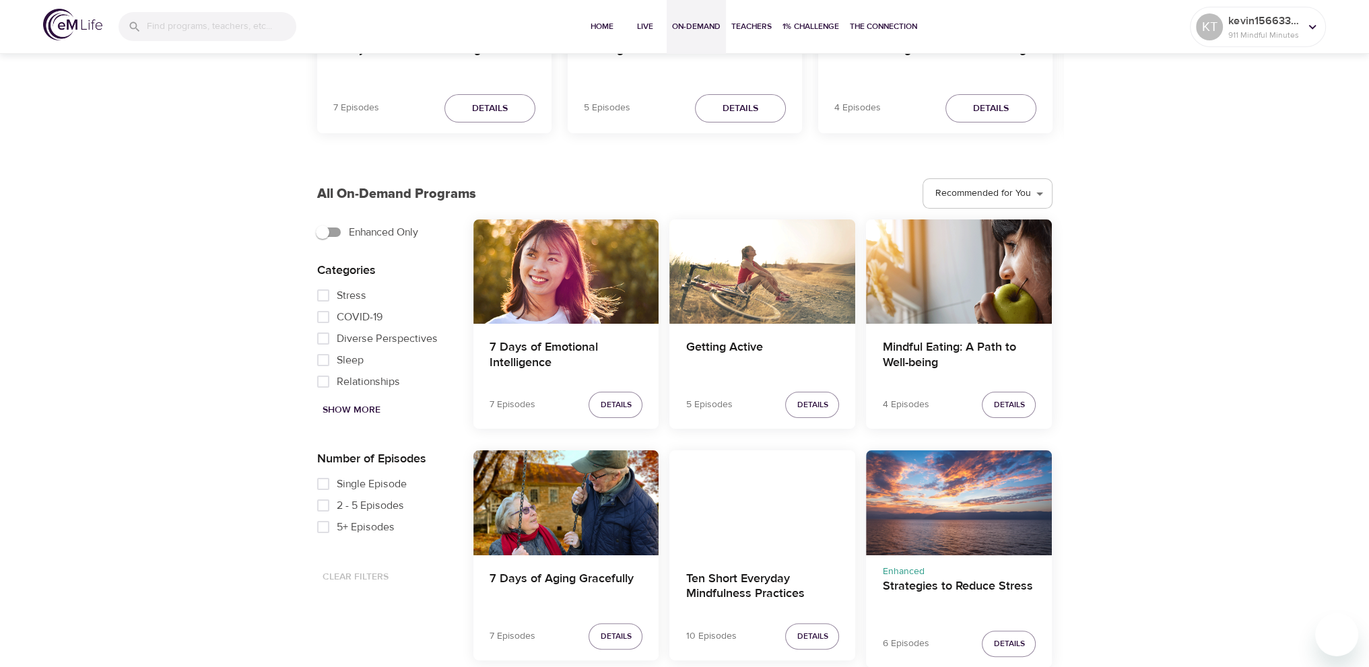
scroll to position [269, 0]
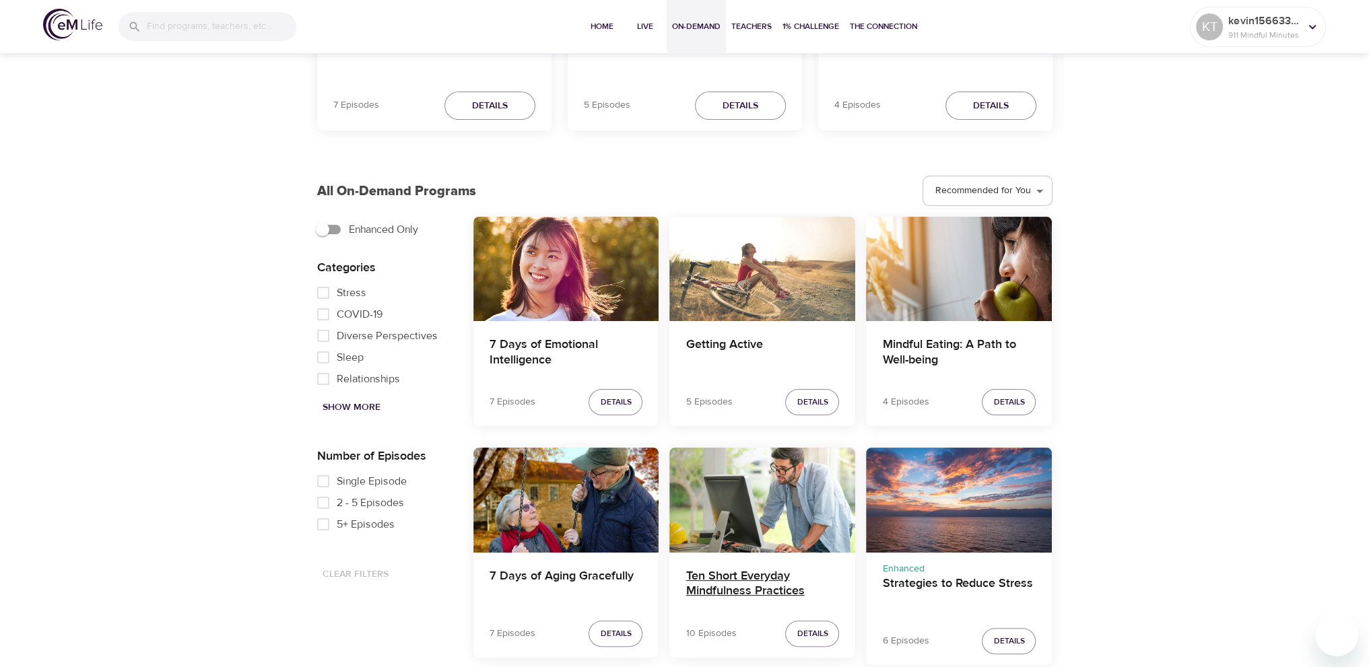
click at [752, 582] on h4 "Ten Short Everyday Mindfulness Practices" at bounding box center [763, 585] width 154 height 32
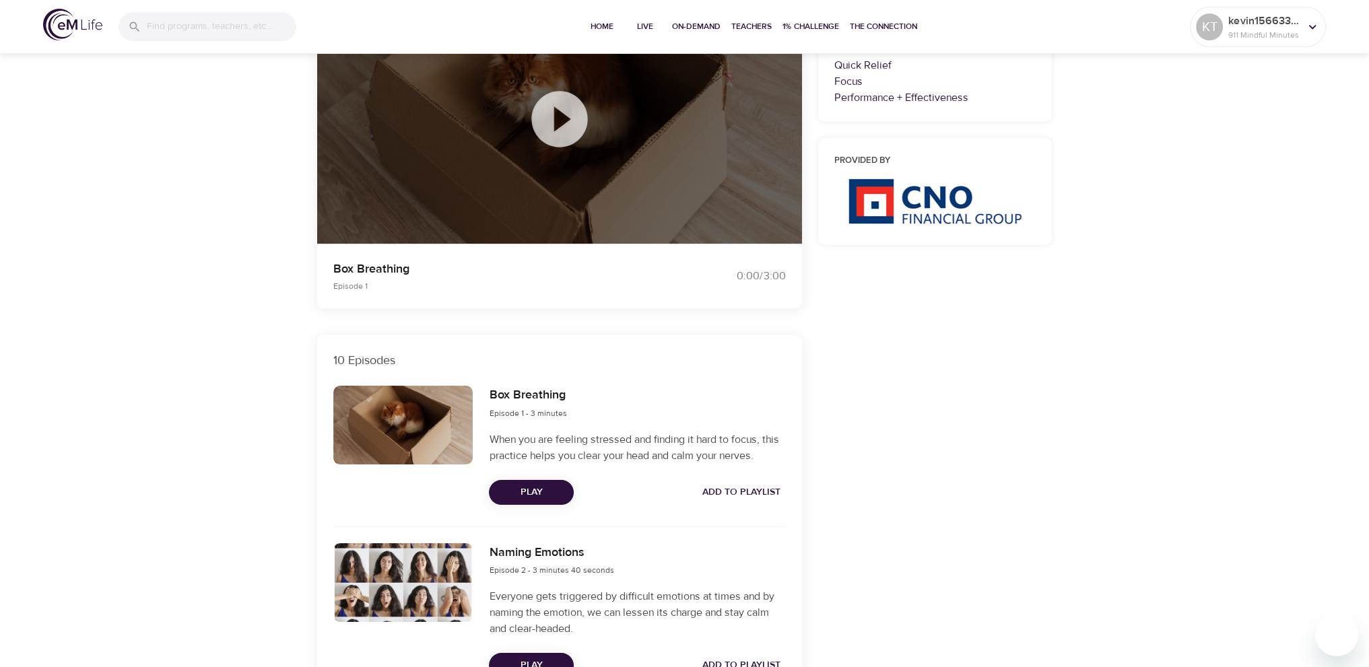
scroll to position [202, 0]
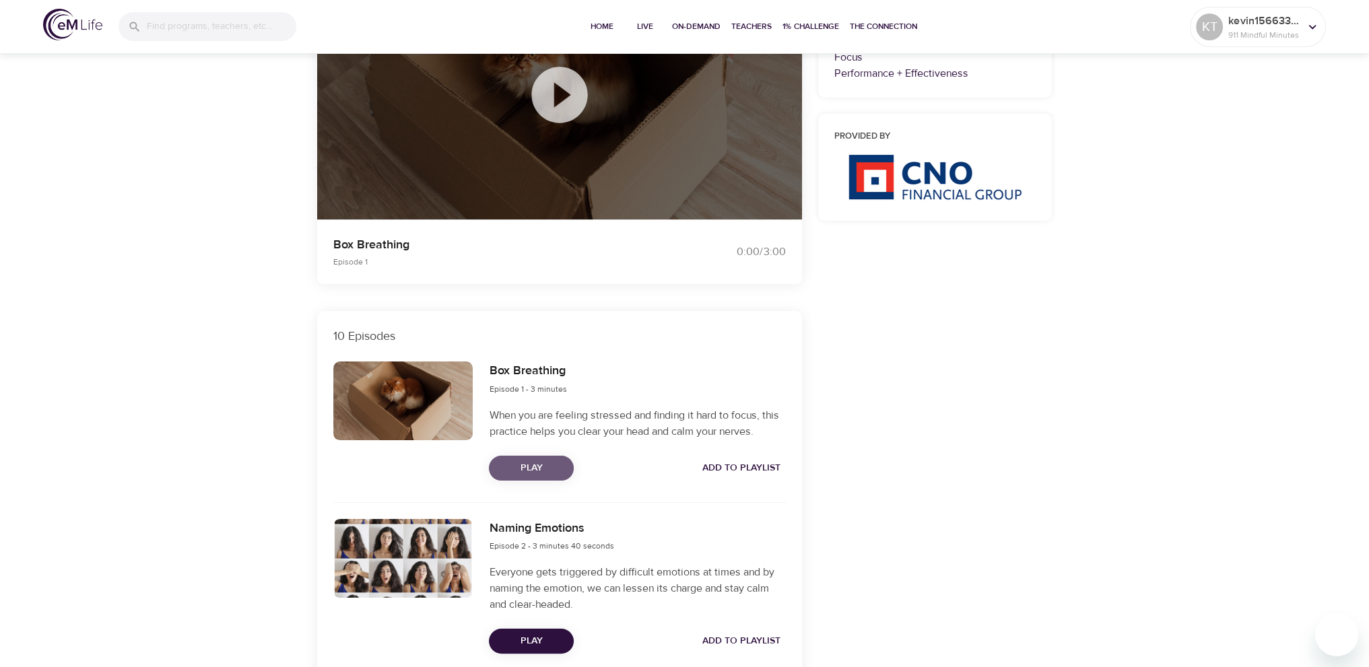
click at [544, 463] on span "Play" at bounding box center [531, 468] width 63 height 17
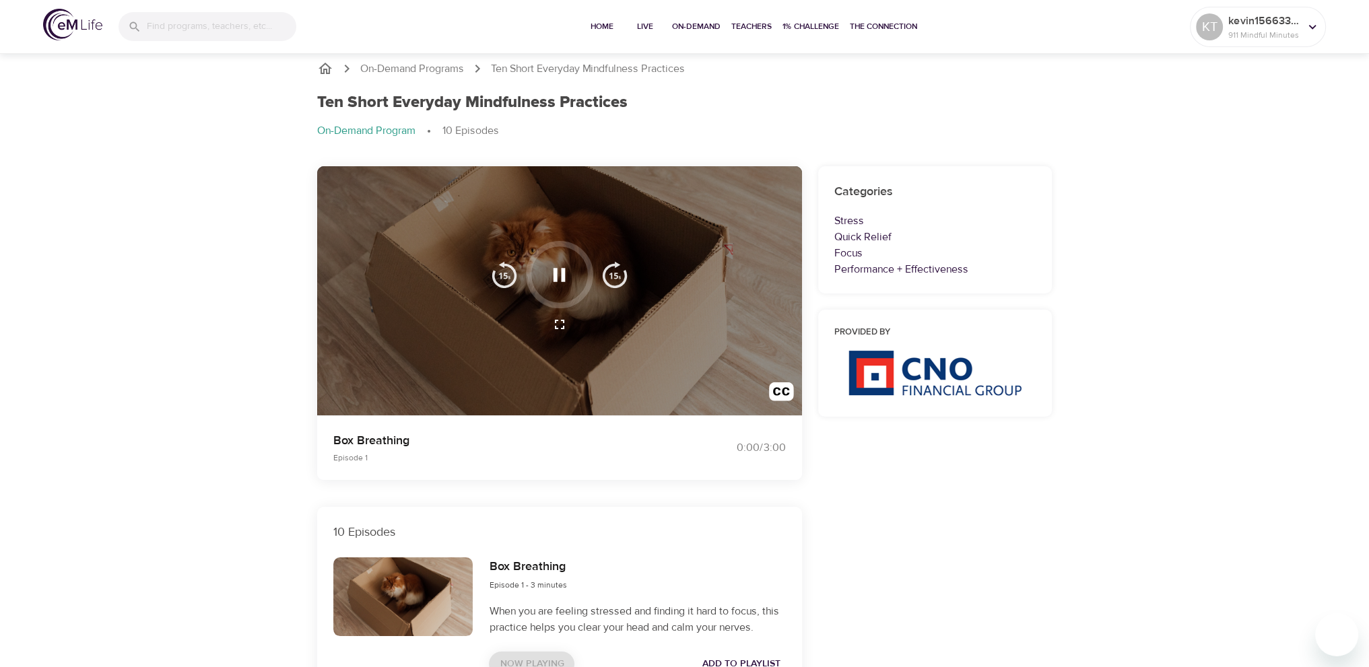
scroll to position [0, 0]
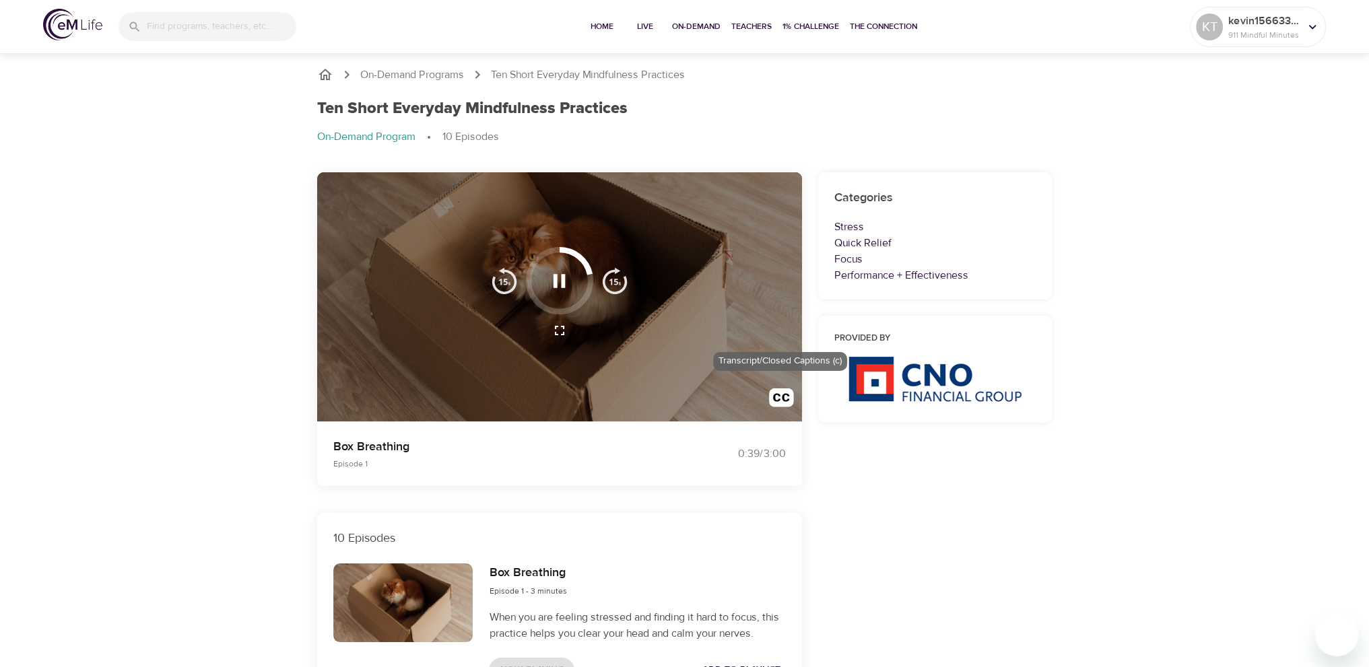
click at [777, 396] on img "button" at bounding box center [781, 401] width 25 height 25
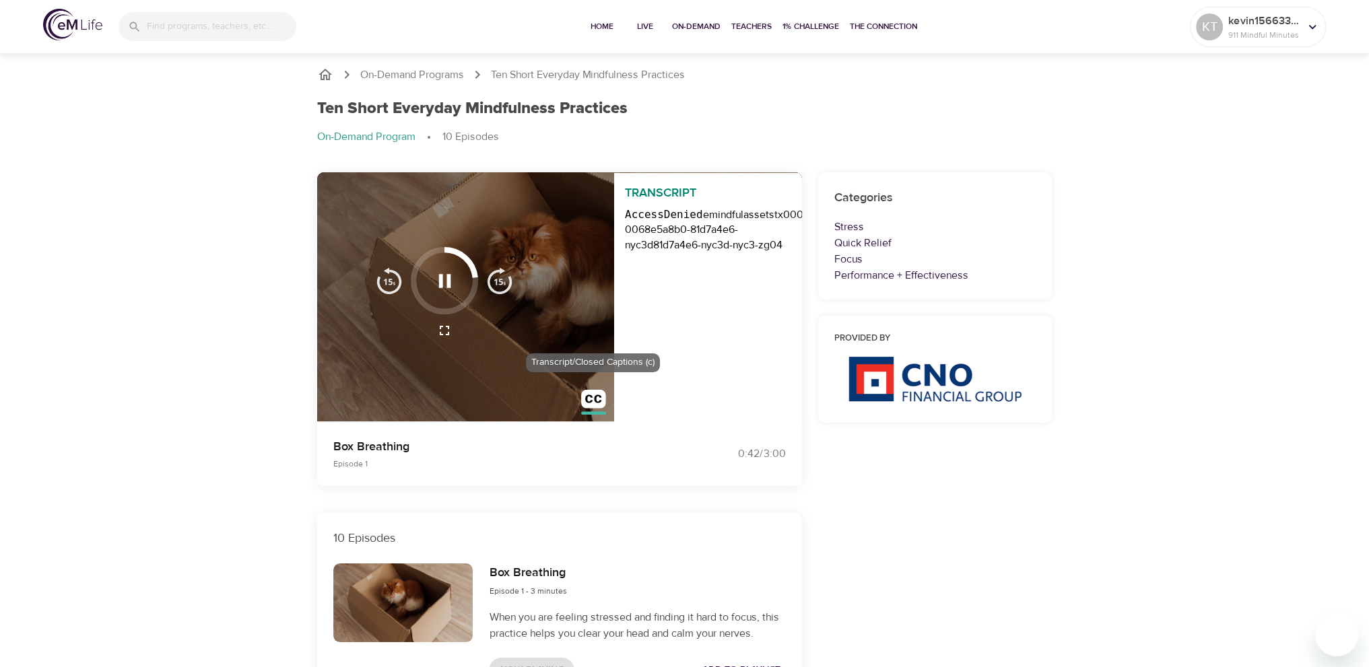
click at [593, 399] on img "button" at bounding box center [593, 402] width 25 height 25
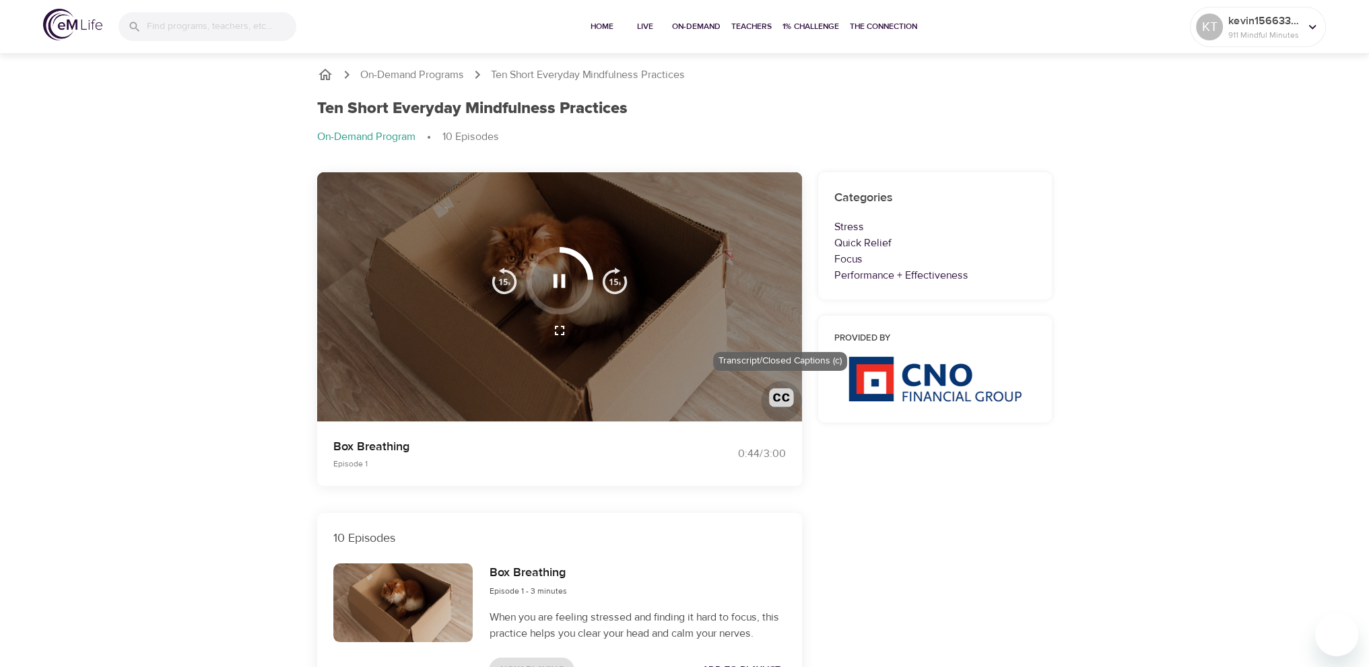
click at [777, 390] on img "button" at bounding box center [781, 401] width 25 height 25
